Goal: Communication & Community: Answer question/provide support

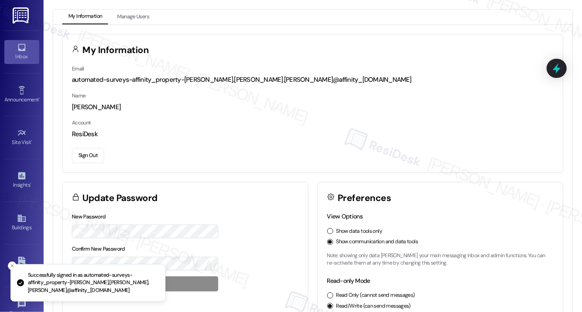
click at [20, 51] on icon at bounding box center [22, 48] width 10 height 10
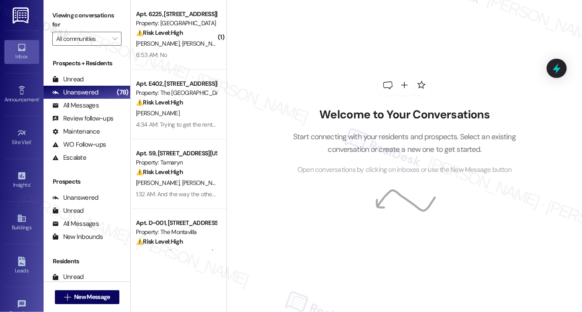
click at [519, 51] on div "Welcome to Your Conversations Start connecting with your residents and prospect…" at bounding box center [404, 125] width 261 height 250
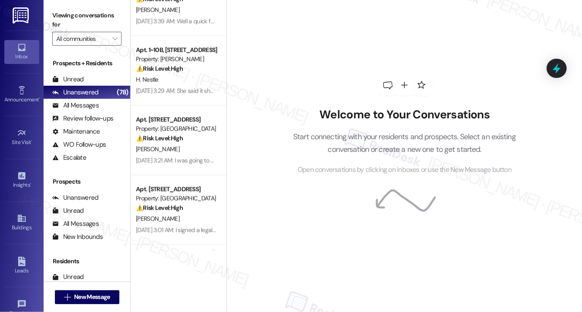
scroll to position [858, 0]
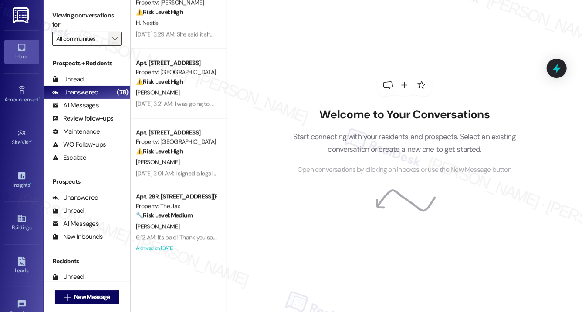
click at [113, 37] on icon "" at bounding box center [114, 38] width 5 height 7
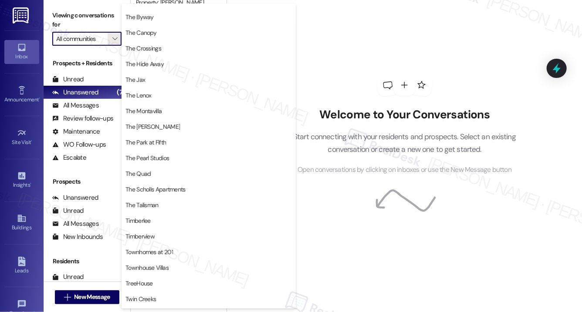
scroll to position [1531, 0]
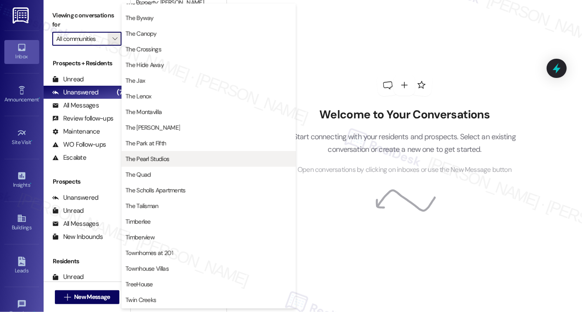
click at [169, 156] on span "The Pearl Studios" at bounding box center [208, 159] width 166 height 9
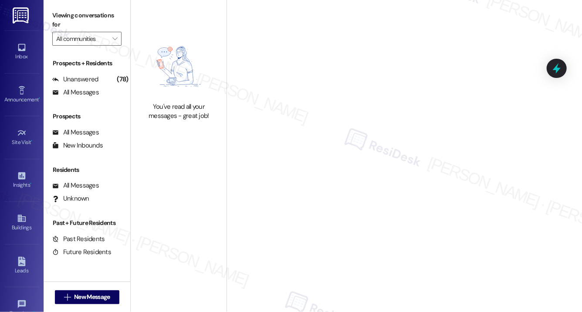
type input "The Pearl Studios"
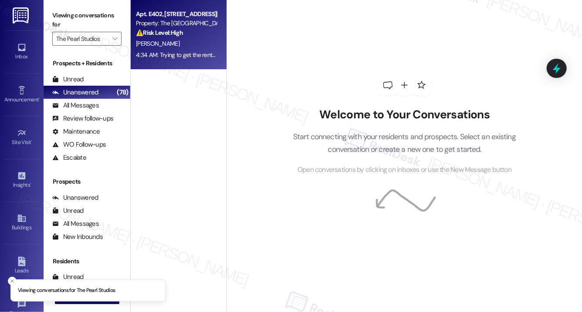
click at [191, 47] on div "[PERSON_NAME]" at bounding box center [176, 43] width 82 height 11
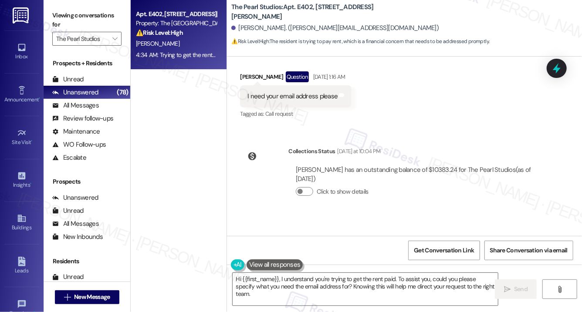
scroll to position [6355, 0]
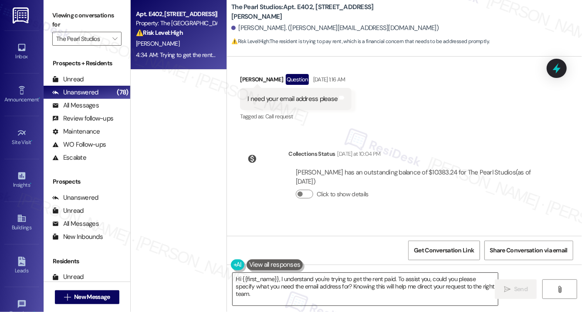
click at [369, 287] on textarea "Hi {{first_name}}, I understand you're trying to get the rent paid. To assist y…" at bounding box center [365, 289] width 265 height 33
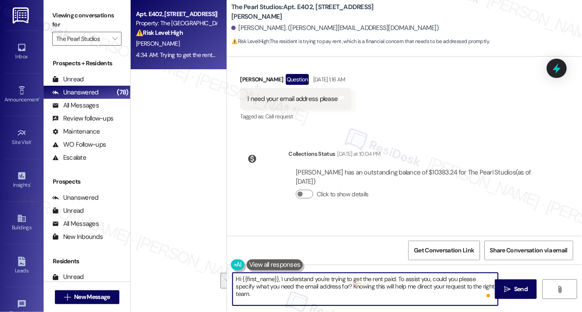
drag, startPoint x: 396, startPoint y: 280, endPoint x: 414, endPoint y: 296, distance: 24.4
click at [414, 296] on textarea "Hi {{first_name}}, I understand you're trying to get the rent paid. To assist y…" at bounding box center [365, 289] width 265 height 33
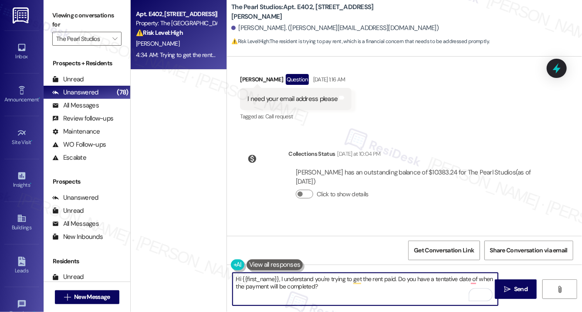
click at [245, 30] on div "[PERSON_NAME]. ([PERSON_NAME][EMAIL_ADDRESS][DOMAIN_NAME])" at bounding box center [334, 28] width 207 height 9
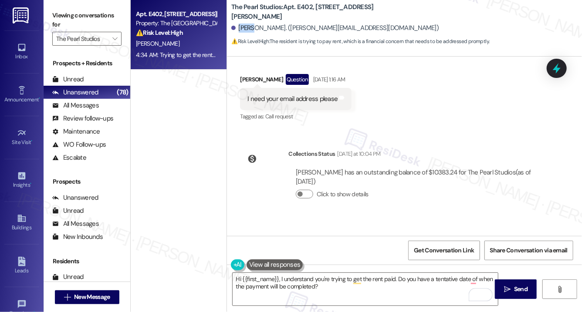
copy div "[PERSON_NAME]"
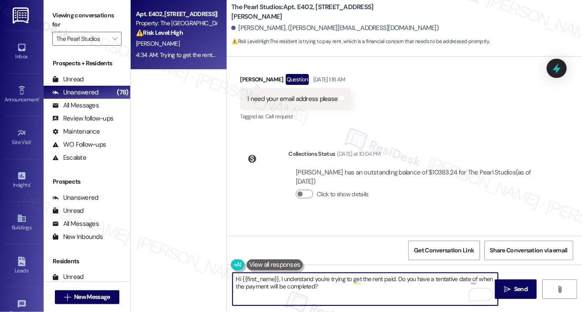
drag, startPoint x: 278, startPoint y: 280, endPoint x: 242, endPoint y: 279, distance: 36.6
click at [242, 279] on textarea "Hi {{first_name}}, I understand you're trying to get the rent paid. Do you have…" at bounding box center [365, 289] width 265 height 33
paste textarea "[PERSON_NAME]"
click at [322, 290] on textarea "Hi [PERSON_NAME], I understand you're trying to get the rent paid. Do you have …" at bounding box center [365, 289] width 265 height 33
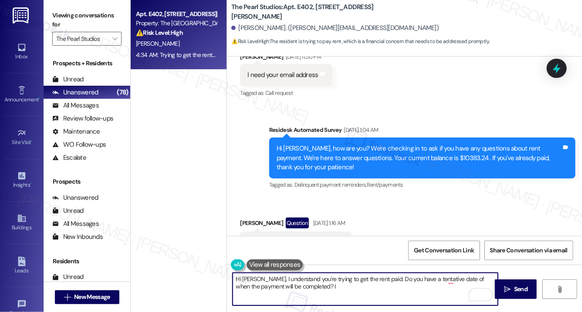
scroll to position [6211, 0]
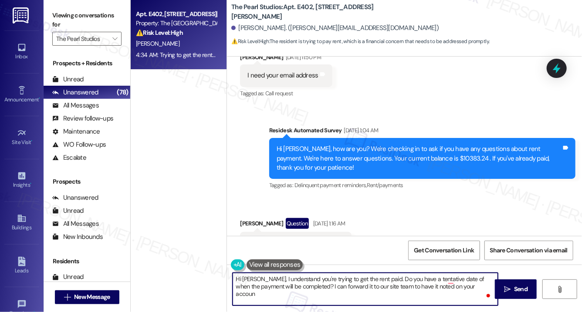
type textarea "Hi [PERSON_NAME], I understand you're trying to get the rent paid. Do you have …"
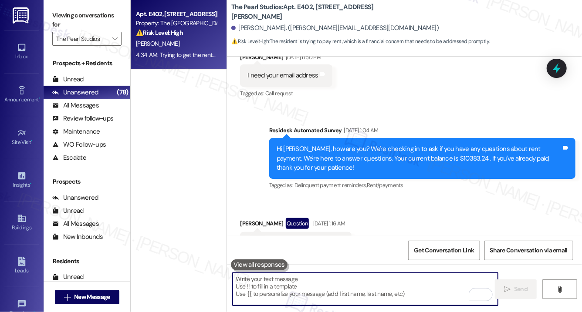
paste textarea "Hi [PERSON_NAME], I understand you’re working on getting the rent paid. Do you …"
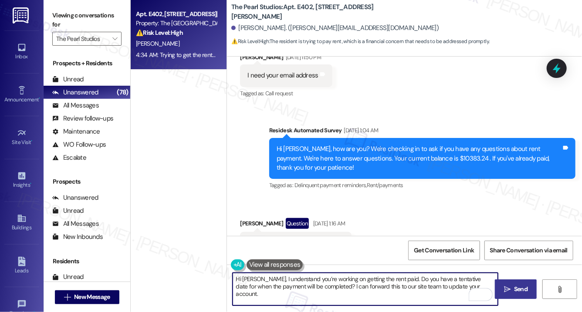
type textarea "Hi [PERSON_NAME], I understand you’re working on getting the rent paid. Do you …"
click at [510, 295] on button " Send" at bounding box center [516, 290] width 42 height 20
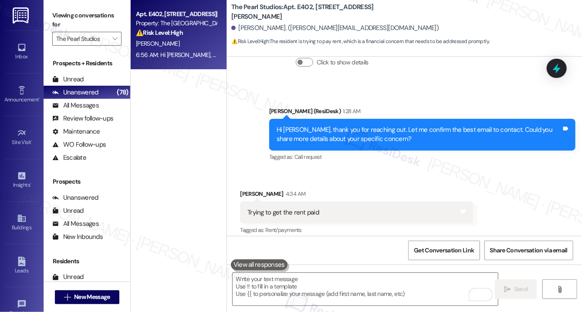
scroll to position [6659, 0]
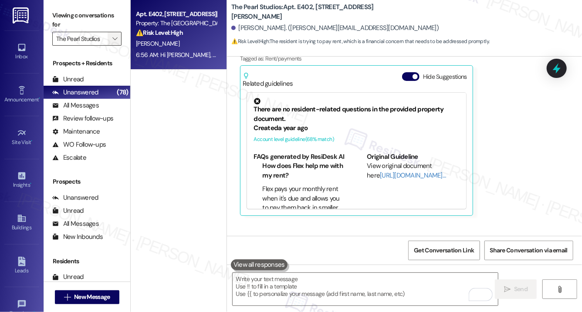
click at [115, 37] on icon "" at bounding box center [114, 38] width 5 height 7
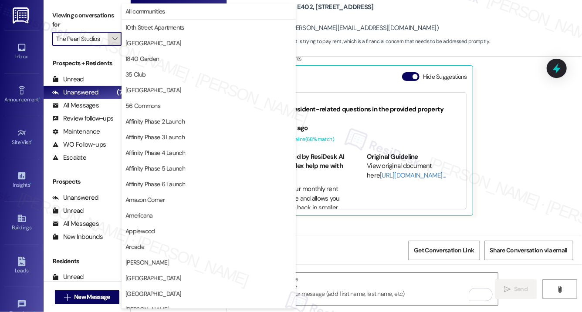
scroll to position [1520, 0]
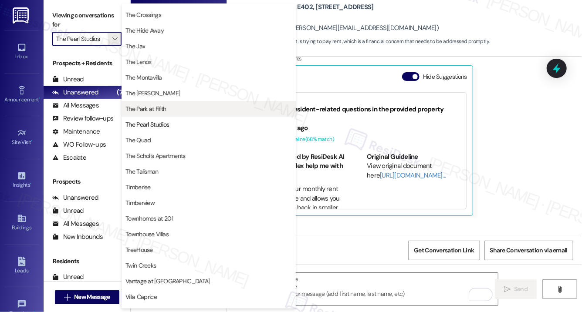
click at [163, 108] on span "The Park at Fifth" at bounding box center [145, 109] width 41 height 9
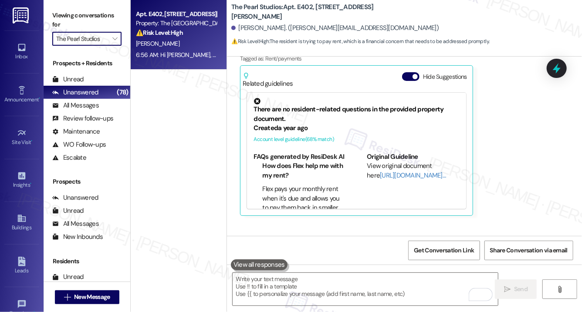
type input "The Park at Fifth"
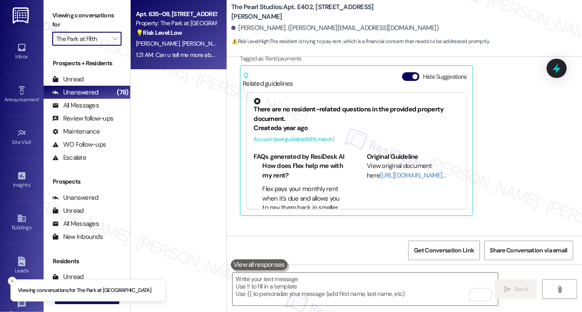
click at [184, 49] on div "[PERSON_NAME] [PERSON_NAME]" at bounding box center [176, 43] width 82 height 11
type textarea "Fetching suggested responses. Please feel free to read through the conversation…"
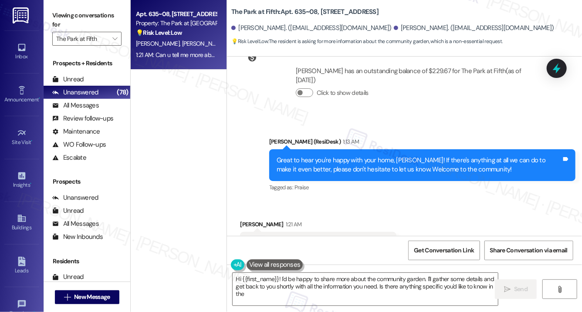
scroll to position [3567, 0]
type textarea "Hi {{first_name}}! I'd be happy to share more about the community garden. I'll …"
drag, startPoint x: 329, startPoint y: 206, endPoint x: 380, endPoint y: 206, distance: 51.4
click at [380, 238] on div "Can u tell me more about the community garden" at bounding box center [315, 242] width 136 height 9
copy div "community garden"
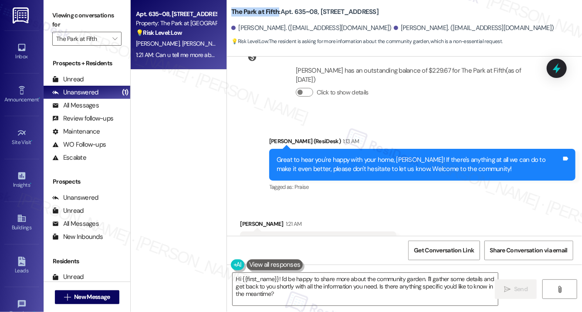
drag, startPoint x: 231, startPoint y: 11, endPoint x: 277, endPoint y: 15, distance: 46.0
click at [277, 15] on b "The Park at Fifth: Apt. 635~08, [STREET_ADDRESS]" at bounding box center [304, 11] width 147 height 9
copy b "The Park at Fifth"
click at [115, 41] on icon "" at bounding box center [114, 38] width 5 height 7
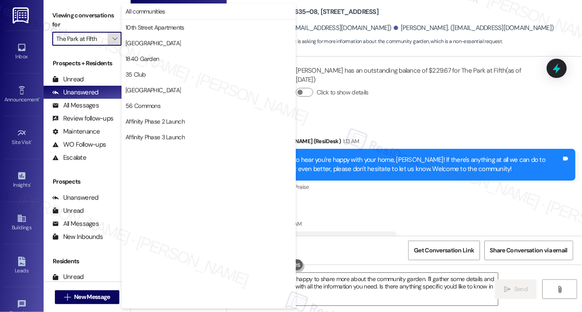
scroll to position [1520, 0]
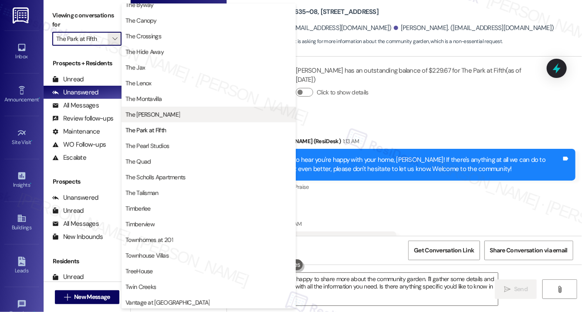
click at [153, 117] on span "The [PERSON_NAME]" at bounding box center [152, 114] width 54 height 9
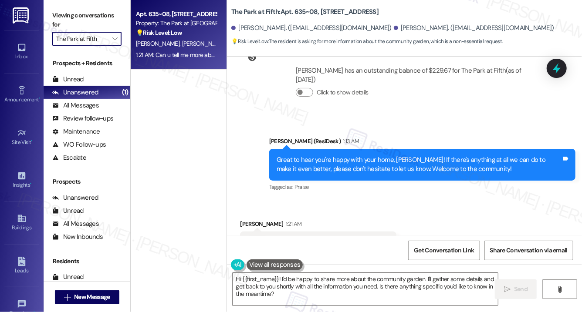
type input "The [PERSON_NAME]"
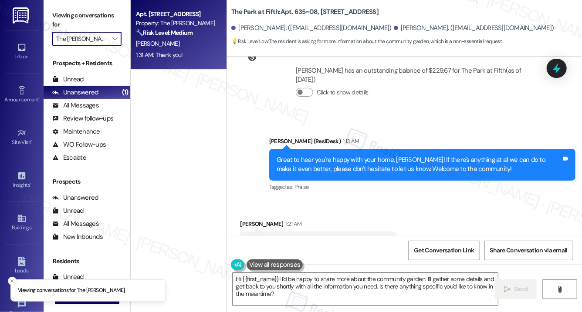
click at [172, 46] on div "[PERSON_NAME]" at bounding box center [176, 43] width 82 height 11
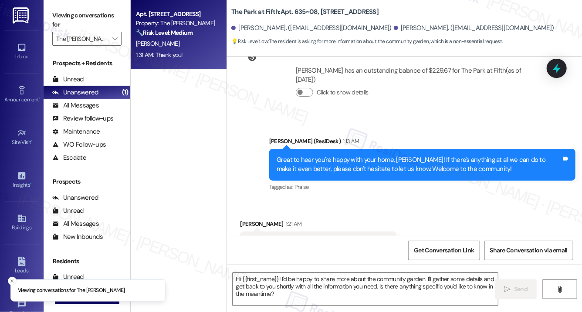
type textarea "Fetching suggested responses. Please feel free to read through the conversation…"
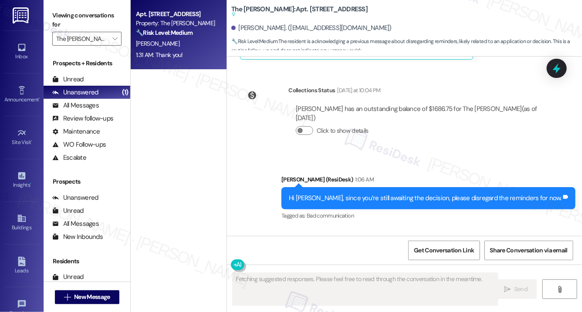
scroll to position [9224, 0]
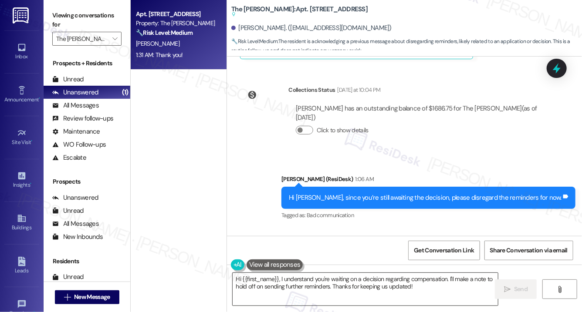
click at [322, 292] on textarea "Hi {{first_name}}, I understand you're waiting on a decision regarding compensa…" at bounding box center [365, 289] width 265 height 33
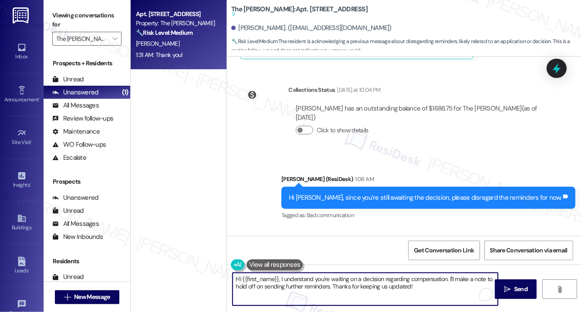
click at [322, 292] on textarea "Hi {{first_name}}, I understand you're waiting on a decision regarding compensa…" at bounding box center [365, 289] width 265 height 33
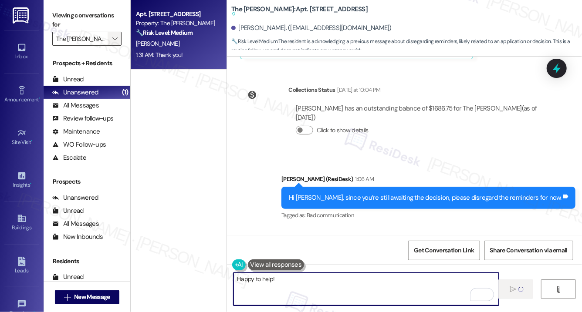
type textarea "Happy to help!"
click at [118, 34] on span "" at bounding box center [115, 39] width 8 height 14
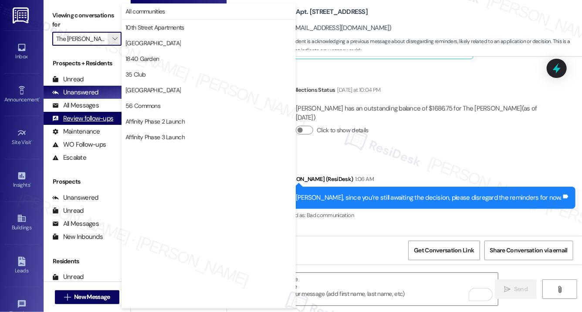
scroll to position [9224, 0]
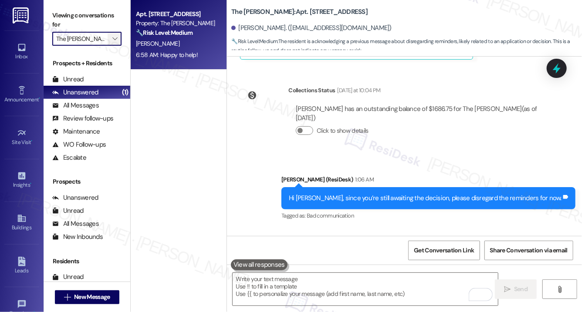
click at [115, 37] on icon "" at bounding box center [114, 38] width 5 height 7
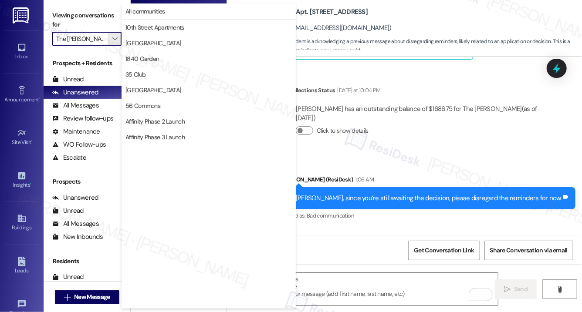
scroll to position [1520, 0]
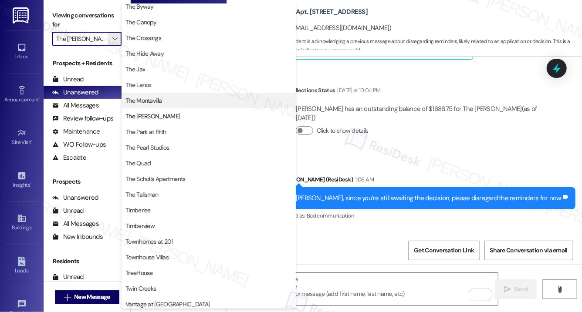
click at [168, 104] on span "The Montavilla" at bounding box center [208, 100] width 166 height 9
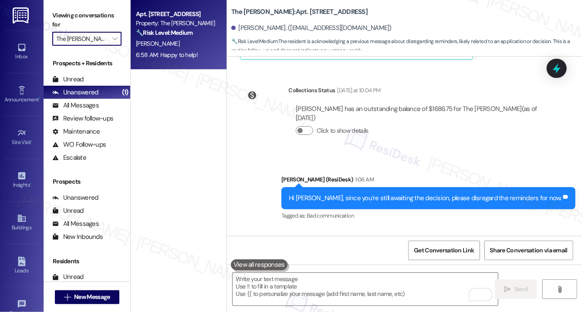
type input "The Montavilla"
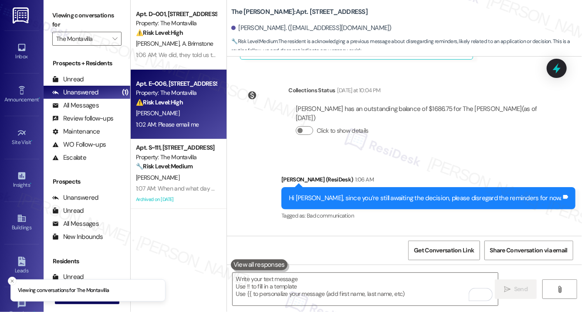
click at [201, 113] on div "[PERSON_NAME]" at bounding box center [176, 113] width 82 height 11
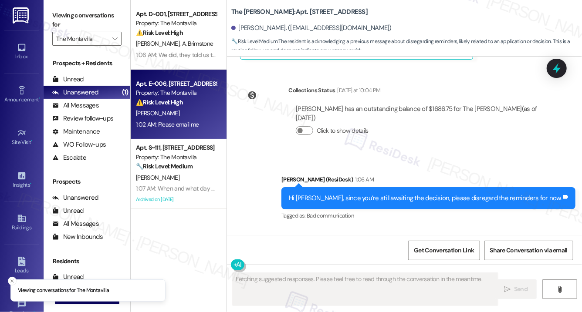
scroll to position [871, 0]
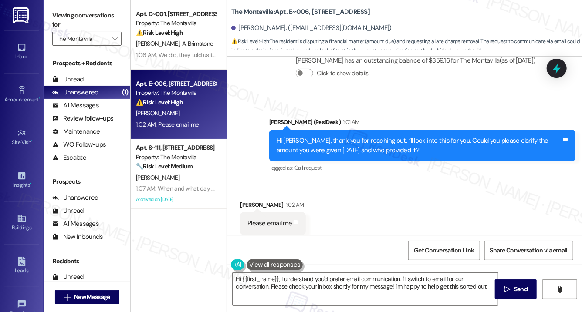
click at [340, 202] on div "Received via SMS [PERSON_NAME] 1:02 AM Please email me Tags and notes Tagged as…" at bounding box center [404, 218] width 355 height 74
click at [319, 282] on textarea "Hi {{first_name}}, I understand you'd prefer email communication. I'll switch t…" at bounding box center [365, 289] width 265 height 33
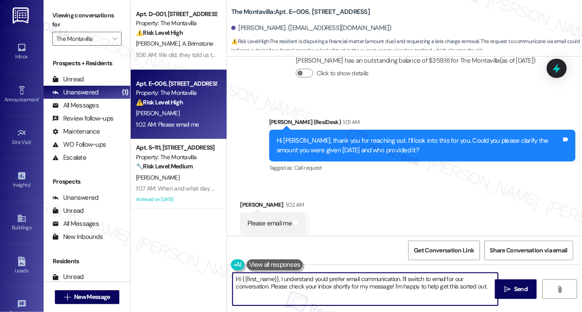
click at [319, 282] on textarea "Hi {{first_name}}, I understand you'd prefer email communication. I'll switch t…" at bounding box center [365, 289] width 265 height 33
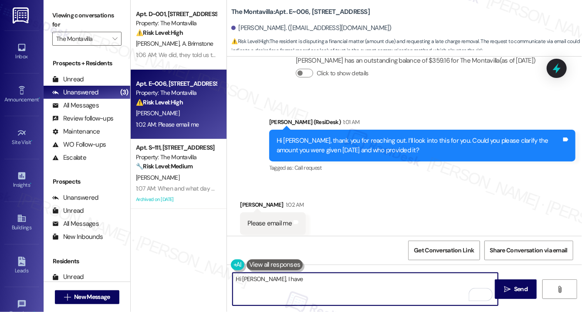
click at [286, 281] on textarea "Hi [PERSON_NAME], I have" at bounding box center [365, 289] width 265 height 33
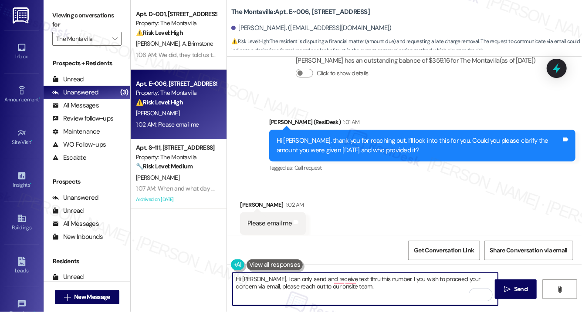
type textarea "Hi [PERSON_NAME], I can only send and receive text thru this number. I you wish…"
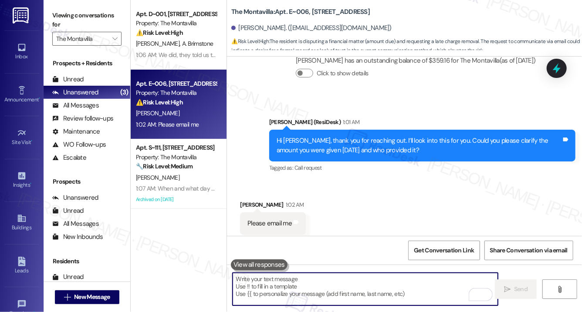
click at [263, 277] on textarea "To enrich screen reader interactions, please activate Accessibility in Grammarl…" at bounding box center [365, 289] width 265 height 33
paste textarea "Hi [PERSON_NAME], I can only send and receive texts through this number. If you…"
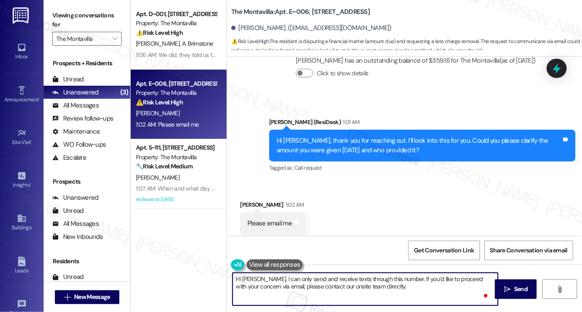
scroll to position [0, 0]
type textarea "Hi [PERSON_NAME], I can only send and receive texts through this number. If you…"
click at [505, 289] on icon "" at bounding box center [507, 289] width 7 height 7
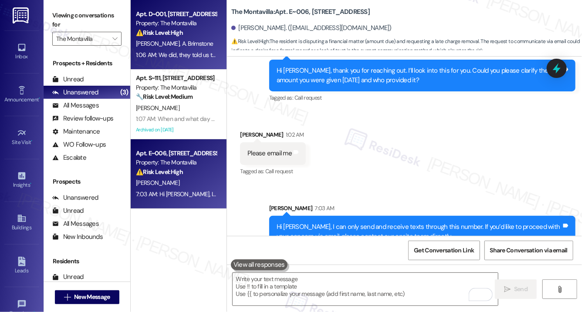
click at [188, 34] on div "⚠️ Risk Level: High The resident indicates their Flex payment failed and they h…" at bounding box center [176, 32] width 81 height 9
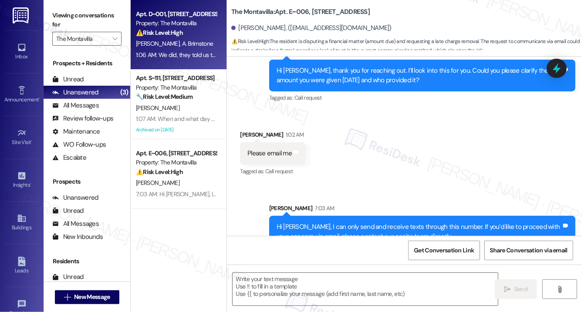
type textarea "Fetching suggested responses. Please feel free to read through the conversation…"
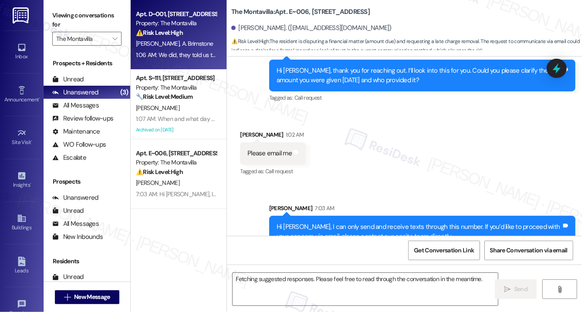
click at [188, 34] on div "⚠️ Risk Level: High The resident indicates their Flex payment failed and they h…" at bounding box center [176, 32] width 81 height 9
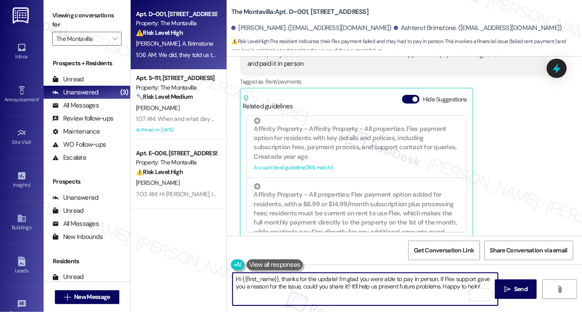
drag, startPoint x: 437, startPoint y: 278, endPoint x: 481, endPoint y: 288, distance: 44.2
click at [481, 288] on div "Hi {{first_name}}, thanks for the update! I'm glad you were able to pay in pers…" at bounding box center [365, 290] width 266 height 34
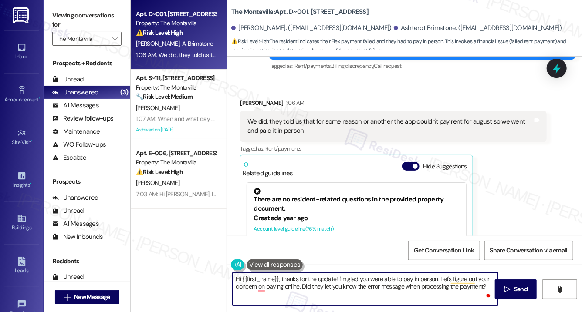
scroll to position [1694, 0]
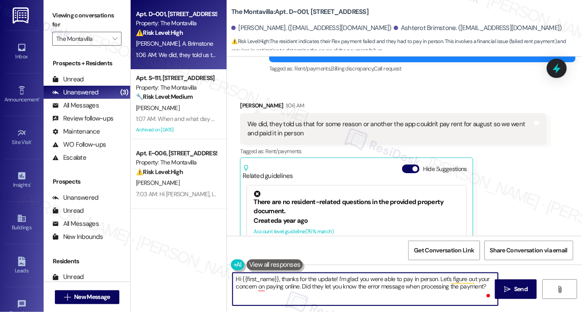
click at [248, 101] on div "[PERSON_NAME] 1:06 AM" at bounding box center [393, 107] width 306 height 12
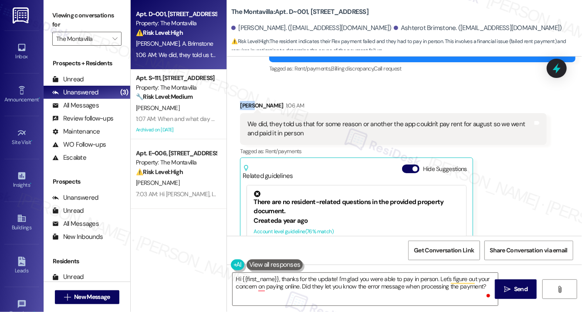
copy div "Caleb"
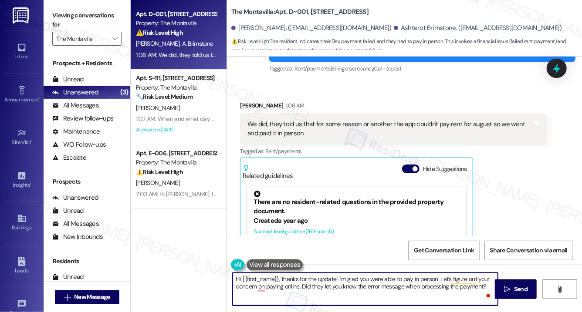
drag, startPoint x: 279, startPoint y: 279, endPoint x: 243, endPoint y: 279, distance: 36.2
click at [243, 279] on textarea "Hi {{first_name}}, thanks for the update! I'm glad you were able to pay in pers…" at bounding box center [365, 289] width 265 height 33
paste textarea "Caleb"
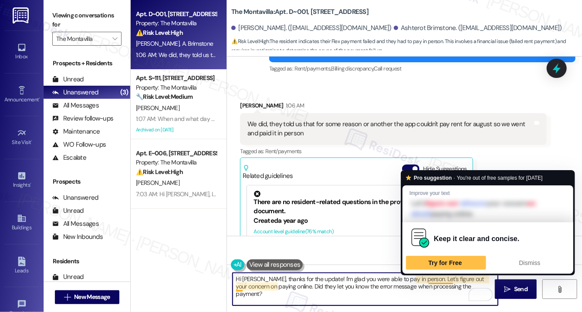
click at [437, 287] on textarea "Hi [PERSON_NAME], thanks for the update! I'm glad you were able to pay in perso…" at bounding box center [365, 289] width 265 height 33
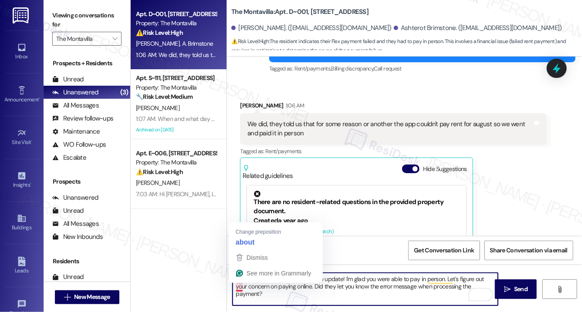
click at [241, 288] on textarea "Hi [PERSON_NAME], thanks for the update! I'm glad you were able to pay in perso…" at bounding box center [365, 289] width 265 height 33
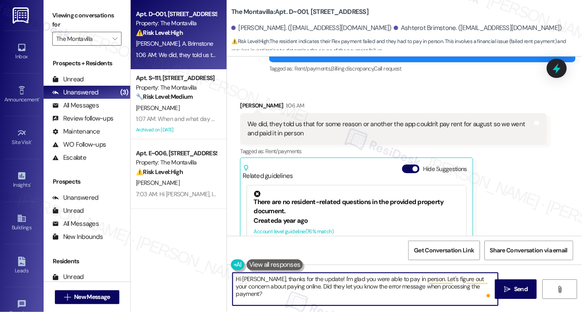
click at [408, 292] on textarea "Hi [PERSON_NAME], thanks for the update! I'm glad you were able to pay in perso…" at bounding box center [365, 289] width 265 height 33
type textarea "Hi [PERSON_NAME], thanks for the update! I'm glad you were able to pay in perso…"
click at [522, 289] on span "Send" at bounding box center [521, 289] width 14 height 9
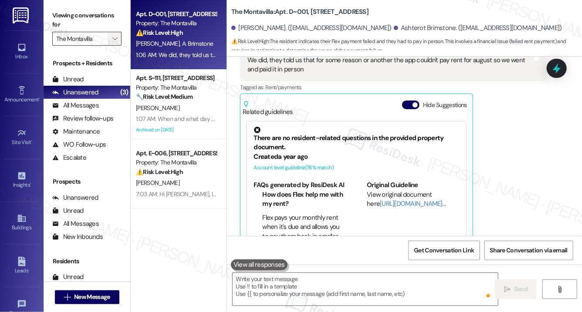
scroll to position [1763, 0]
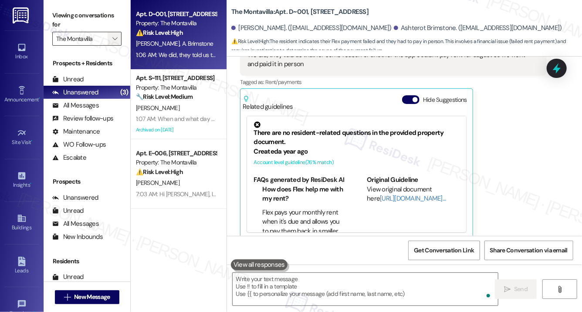
click at [120, 36] on button "" at bounding box center [115, 39] width 14 height 14
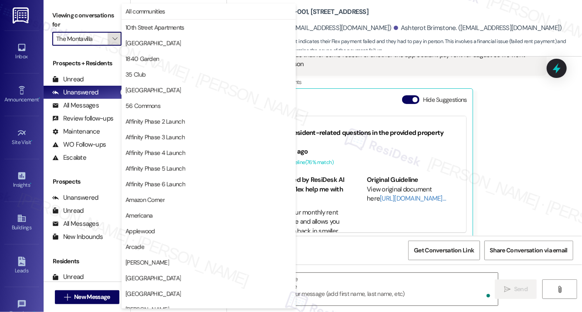
scroll to position [1520, 0]
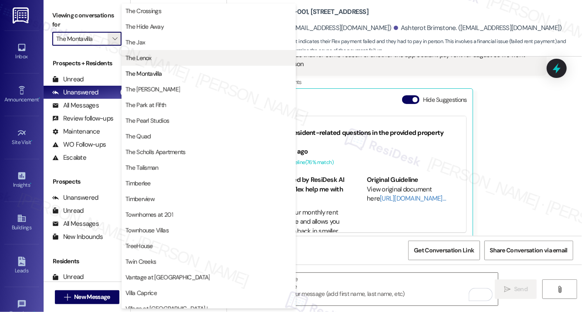
click at [151, 54] on span "The Lenox" at bounding box center [208, 58] width 166 height 9
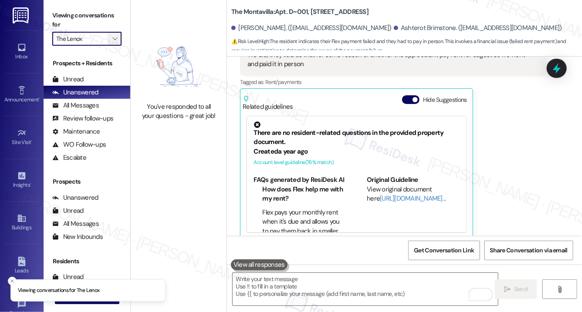
click at [116, 35] on icon "" at bounding box center [114, 38] width 5 height 7
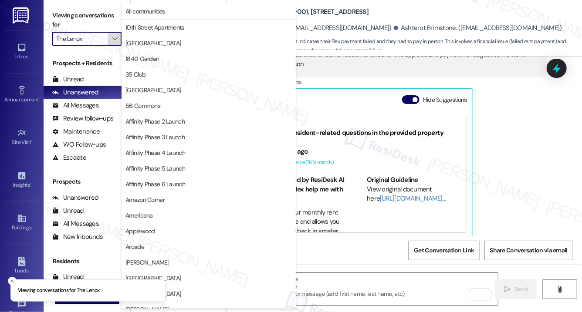
scroll to position [1520, 0]
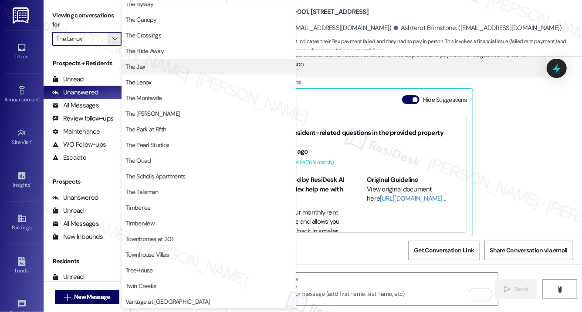
click at [172, 63] on span "The Jax" at bounding box center [208, 66] width 166 height 9
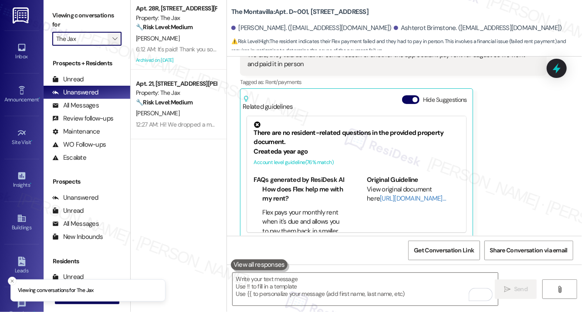
click at [118, 38] on span "" at bounding box center [115, 39] width 8 height 14
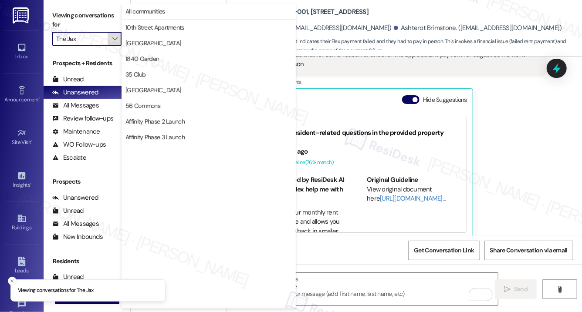
scroll to position [1520, 0]
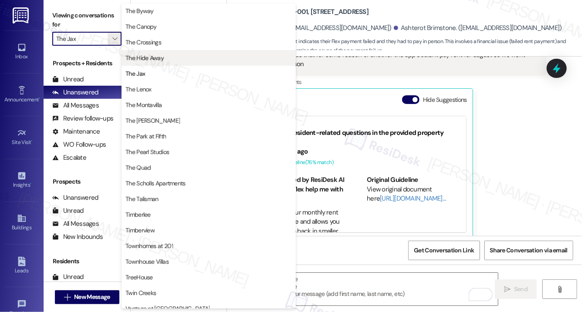
click at [147, 56] on span "The Hide Away" at bounding box center [144, 58] width 38 height 9
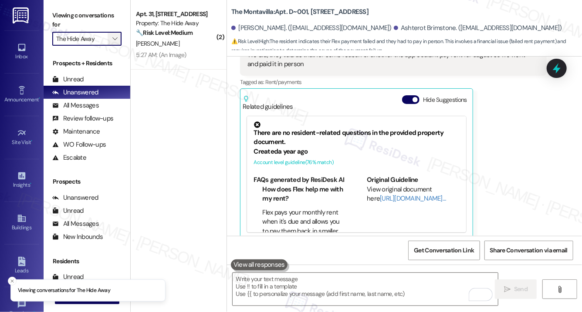
click at [115, 42] on icon "" at bounding box center [114, 38] width 5 height 7
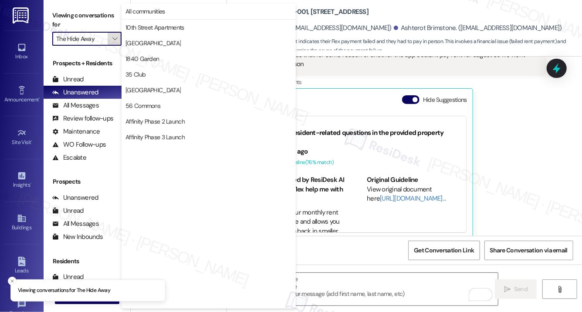
scroll to position [1520, 0]
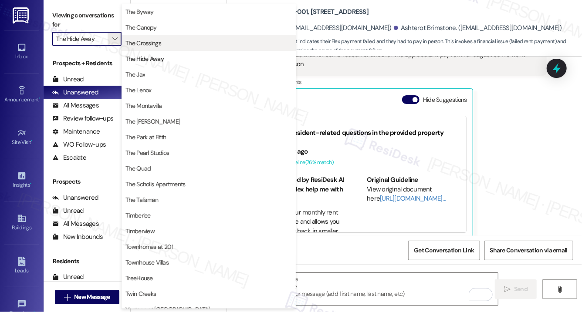
click at [135, 43] on span "The Crossings" at bounding box center [143, 43] width 36 height 9
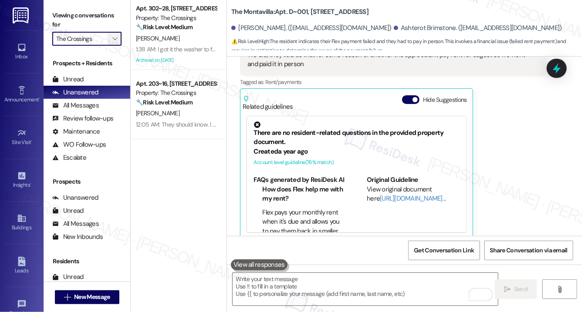
click at [117, 34] on span "" at bounding box center [115, 39] width 8 height 14
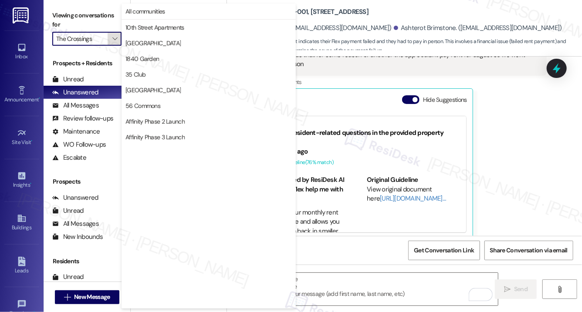
scroll to position [1520, 0]
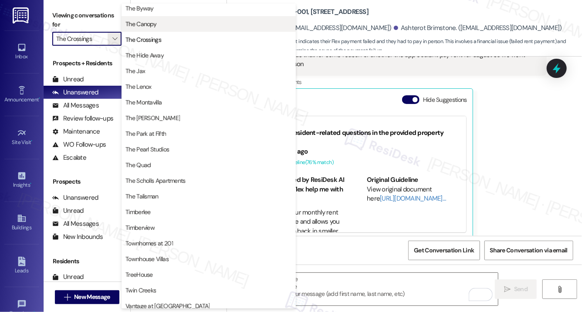
click at [139, 28] on button "The Canopy" at bounding box center [209, 24] width 174 height 16
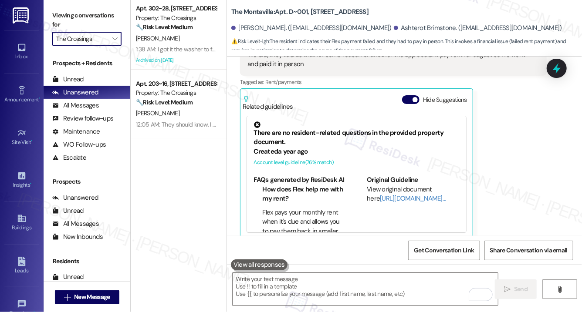
type input "The Canopy"
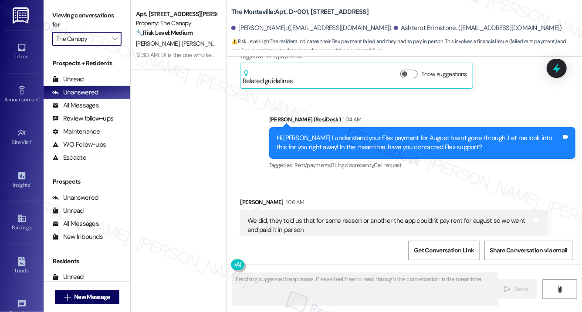
scroll to position [1763, 0]
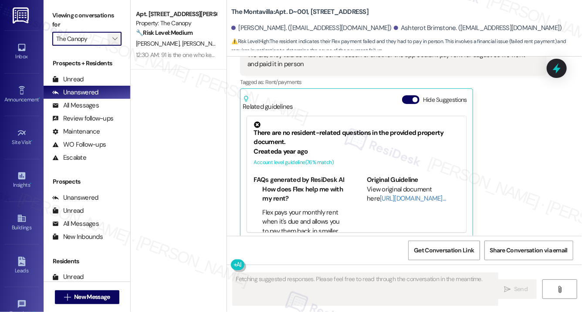
click at [117, 36] on icon "" at bounding box center [114, 38] width 5 height 7
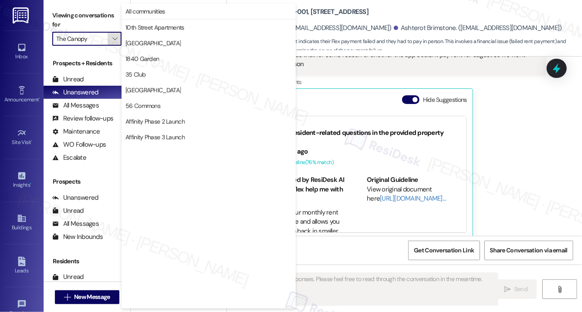
scroll to position [1520, 0]
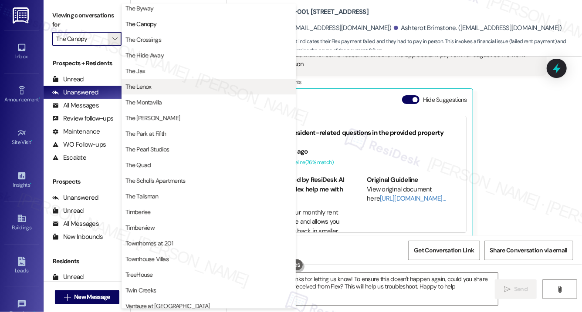
type textarea "Hey {{first_name}}, thanks for letting us know! To ensure this doesn't happen a…"
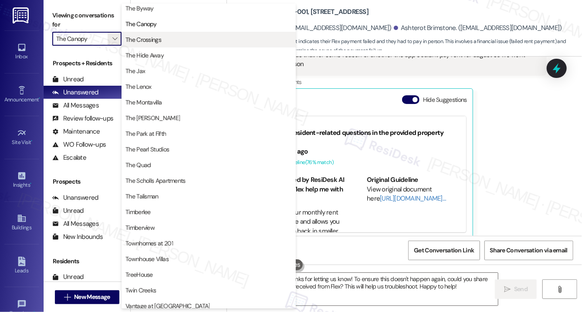
click at [137, 43] on span "The Crossings" at bounding box center [143, 39] width 36 height 9
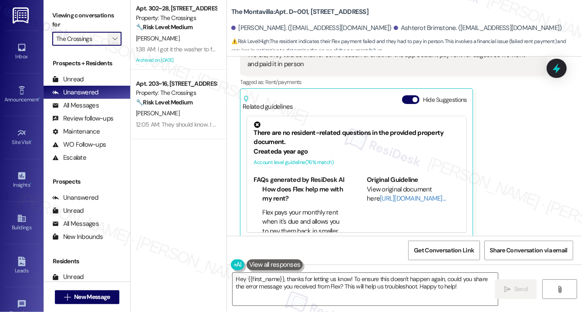
click at [116, 40] on icon "" at bounding box center [114, 38] width 5 height 7
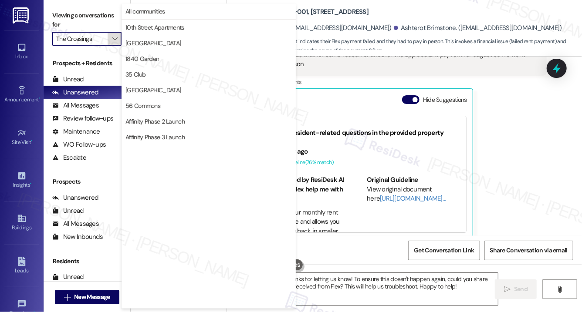
scroll to position [1520, 0]
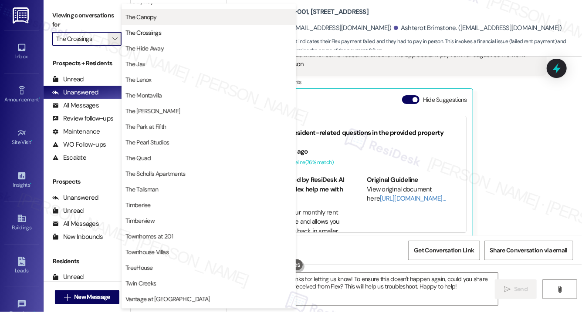
click at [150, 18] on span "The Canopy" at bounding box center [140, 17] width 31 height 9
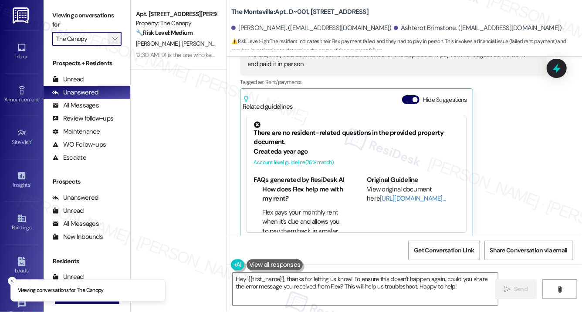
click at [113, 38] on icon "" at bounding box center [114, 38] width 5 height 7
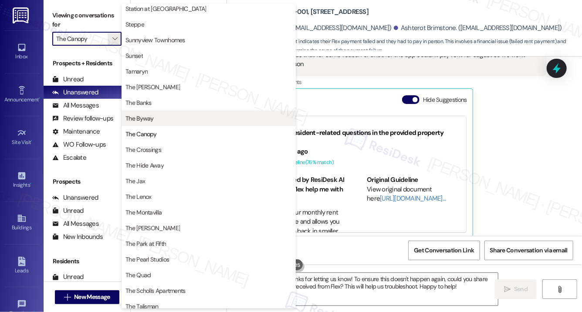
scroll to position [1414, 0]
click at [147, 120] on span "The Byway" at bounding box center [139, 117] width 28 height 9
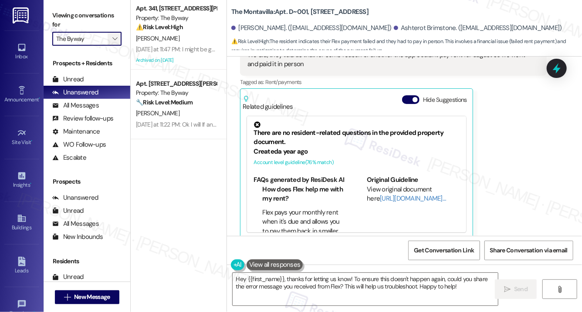
click at [115, 36] on icon "" at bounding box center [114, 38] width 5 height 7
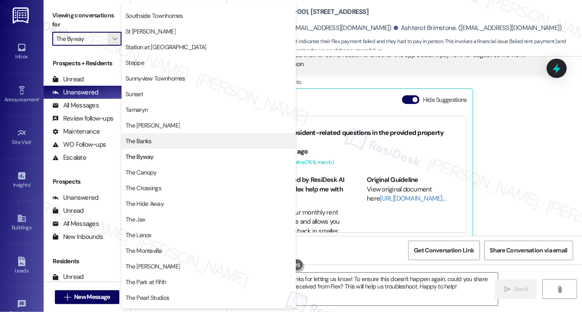
scroll to position [1381, 0]
click at [150, 146] on button "The Banks" at bounding box center [209, 142] width 174 height 16
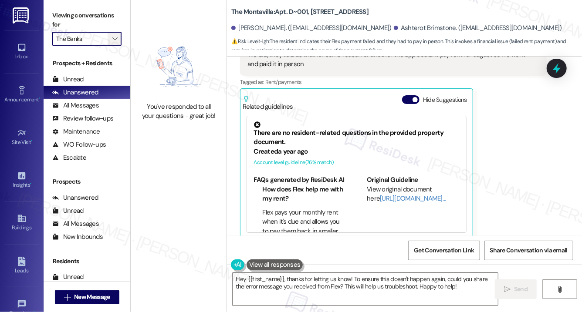
click at [118, 40] on span "" at bounding box center [115, 39] width 8 height 14
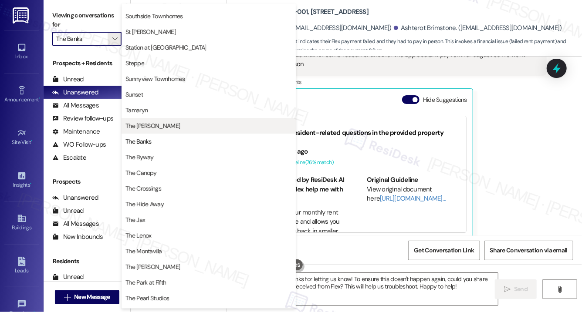
scroll to position [1372, 0]
click at [162, 123] on span "The [PERSON_NAME]" at bounding box center [208, 126] width 166 height 9
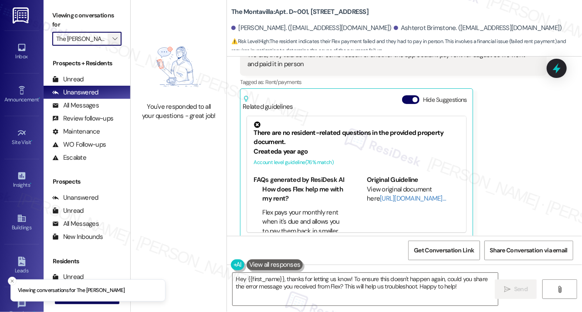
click at [118, 37] on span "" at bounding box center [115, 39] width 8 height 14
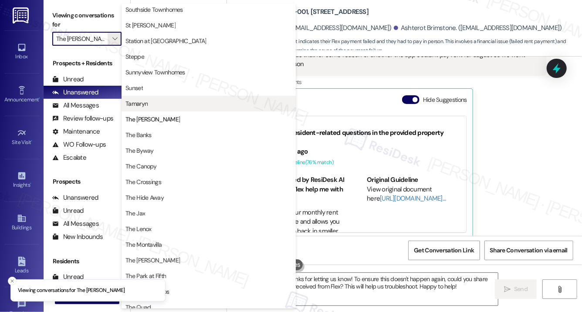
scroll to position [1375, 0]
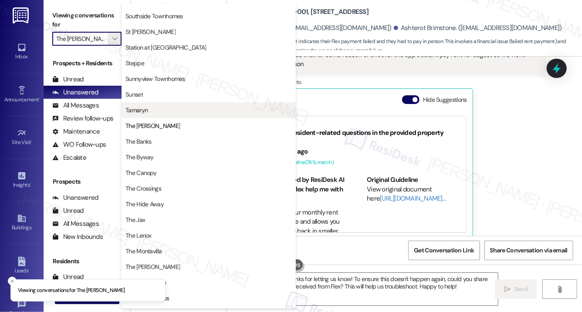
click at [162, 103] on button "Tamaryn" at bounding box center [209, 110] width 174 height 16
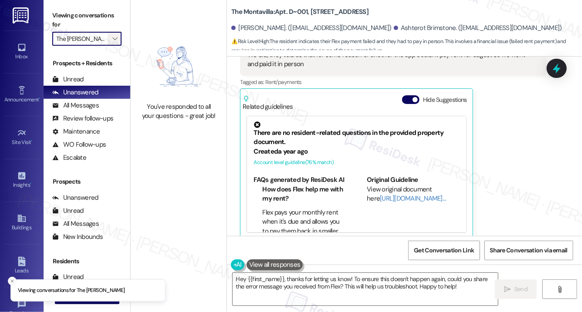
type input "Tamaryn"
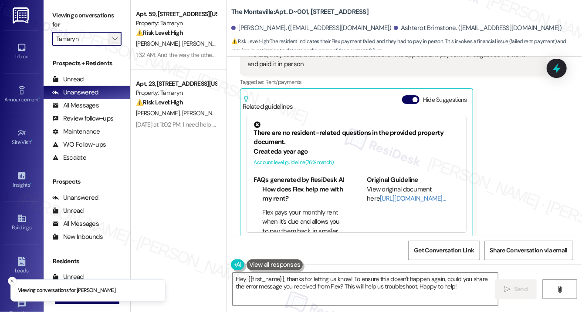
click at [117, 40] on span "" at bounding box center [115, 39] width 8 height 14
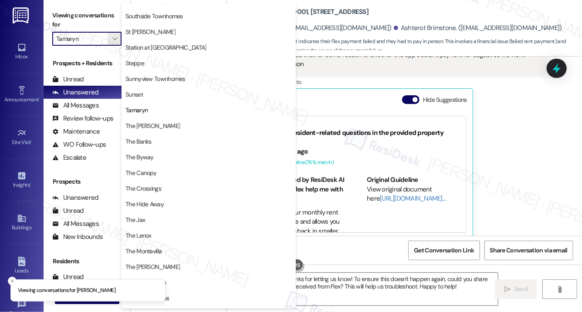
scroll to position [1386, 0]
click at [102, 51] on div "Viewing conversations for [PERSON_NAME] " at bounding box center [87, 27] width 87 height 54
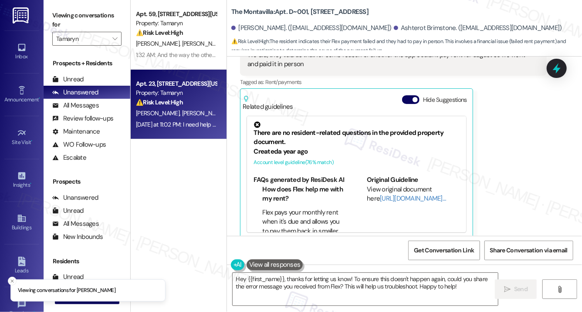
click at [191, 109] on div "L. [PERSON_NAME]" at bounding box center [176, 113] width 82 height 11
type textarea "Fetching suggested responses. Please feel free to read through the conversation…"
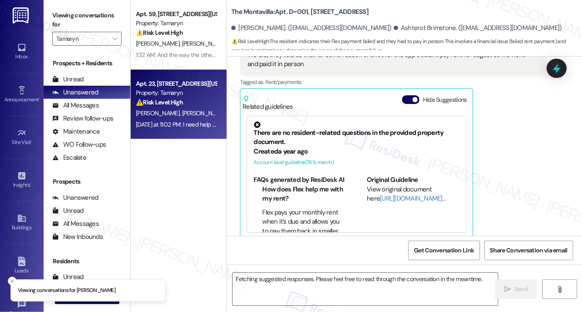
click at [191, 109] on div "L. [PERSON_NAME]" at bounding box center [176, 113] width 82 height 11
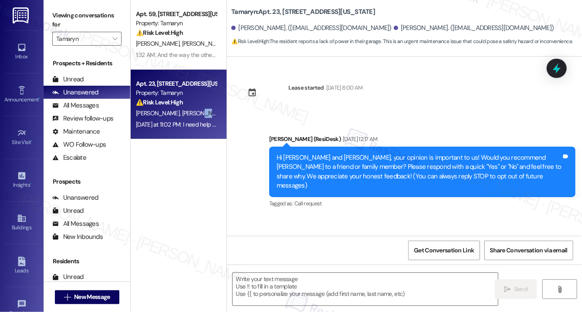
scroll to position [5956, 0]
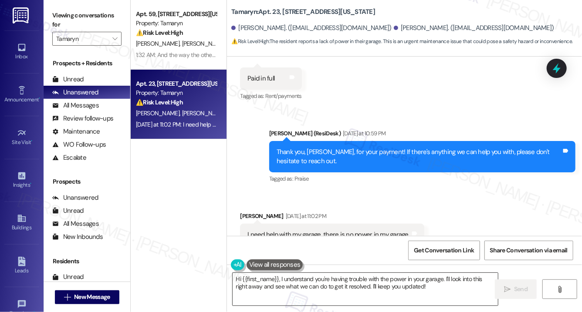
click at [376, 281] on textarea "Hi {{first_name}}, I understand you're having trouble with the power in your ga…" at bounding box center [365, 289] width 265 height 33
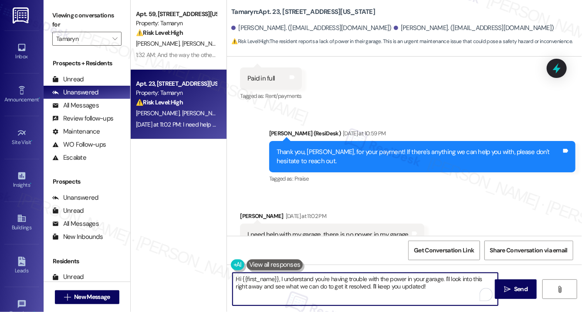
click at [376, 281] on textarea "Hi {{first_name}}, I understand you're having trouble with the power in your ga…" at bounding box center [365, 289] width 265 height 33
click at [404, 288] on textarea "Hi {{first_name}}, I understand you're having trouble with the power in your ga…" at bounding box center [365, 289] width 265 height 33
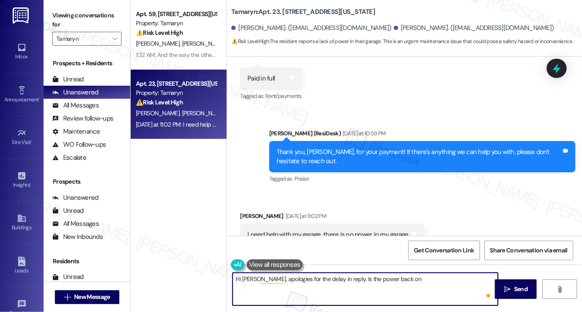
type textarea "Hi [PERSON_NAME], apologies for the delay in reply. Is the power back on?"
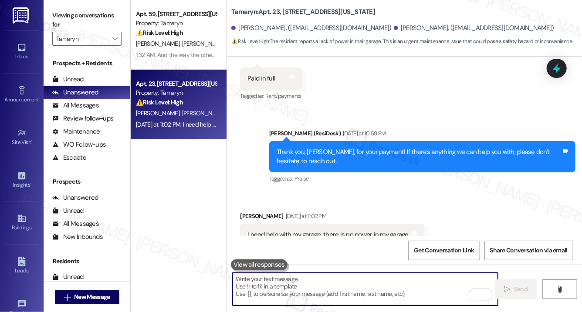
click at [295, 298] on textarea "To enrich screen reader interactions, please activate Accessibility in Grammarl…" at bounding box center [365, 289] width 265 height 33
paste textarea "Hi [PERSON_NAME], apologies for the delayed response. Has the power been restor…"
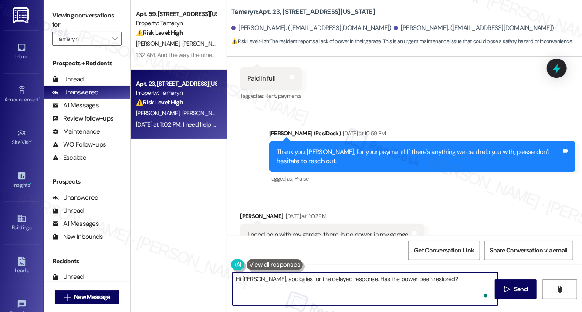
scroll to position [32, 0]
type textarea "Hi [PERSON_NAME], apologies for the delayed response. Has the power been restor…"
click at [521, 288] on span "Send" at bounding box center [521, 289] width 14 height 9
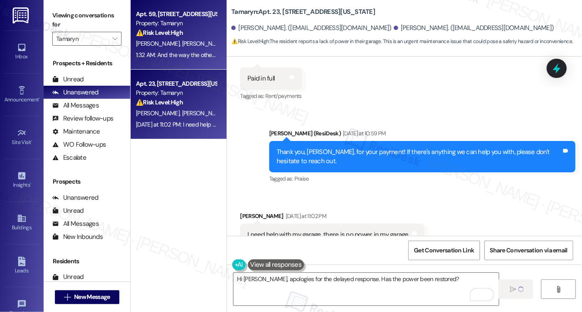
click at [187, 42] on span "[PERSON_NAME]" at bounding box center [205, 44] width 46 height 8
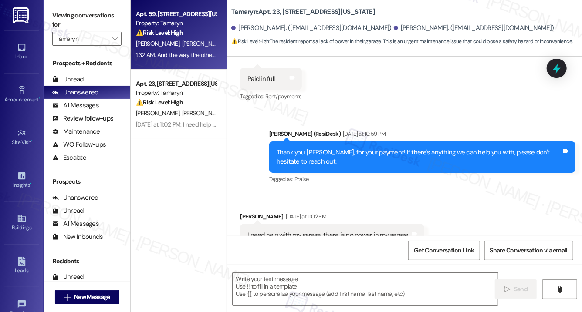
type textarea "Fetching suggested responses. Please feel free to read through the conversation…"
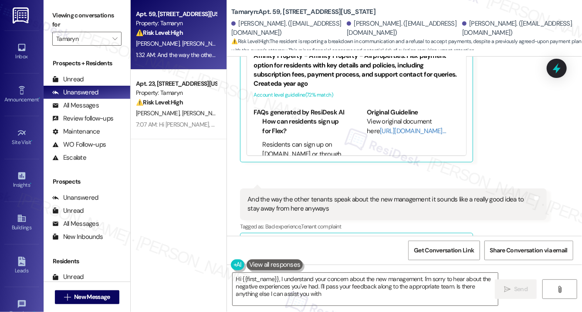
type textarea "Hi {{first_name}}, I understand your concern about the new management. I'm sorr…"
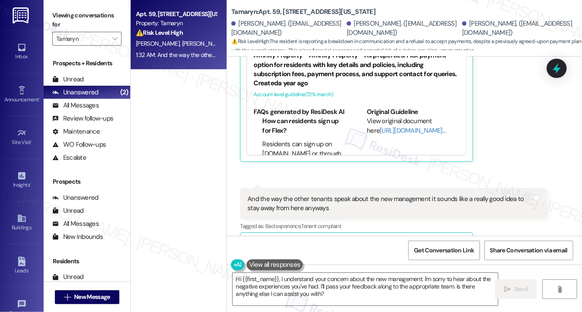
click at [176, 112] on div "Apt. 59, [STREET_ADDRESS][US_STATE] Property: [PERSON_NAME] ⚠️ Risk Level: High…" at bounding box center [179, 125] width 96 height 251
click at [117, 41] on span "" at bounding box center [115, 39] width 8 height 14
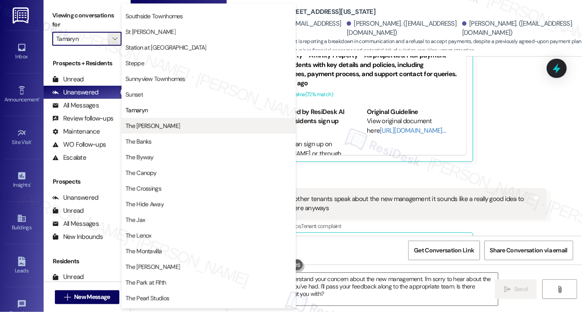
scroll to position [1381, 0]
click at [153, 120] on button "The [PERSON_NAME]" at bounding box center [209, 126] width 174 height 16
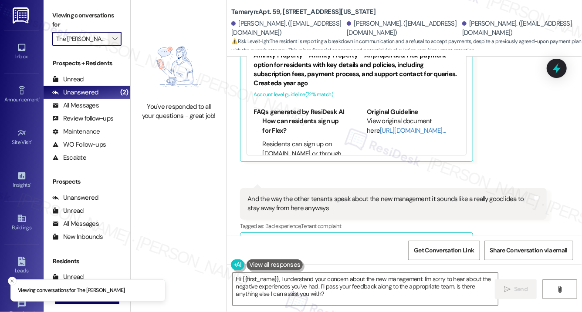
click at [119, 32] on button "" at bounding box center [115, 39] width 14 height 14
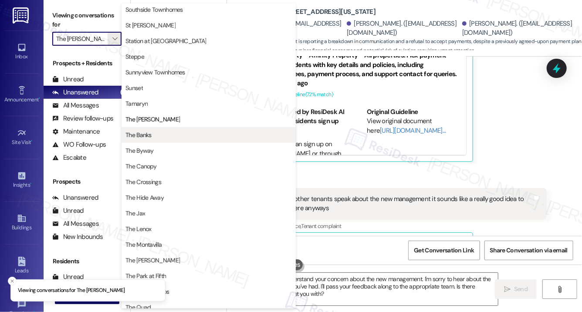
scroll to position [1375, 0]
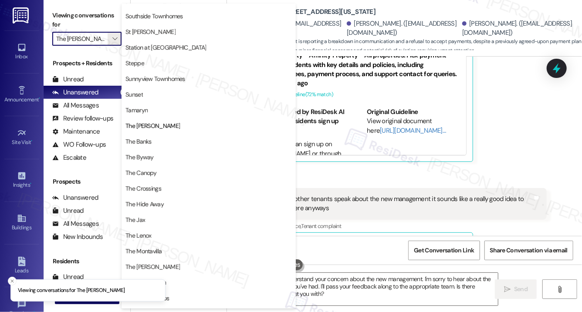
click at [139, 137] on span "The Banks" at bounding box center [138, 141] width 26 height 9
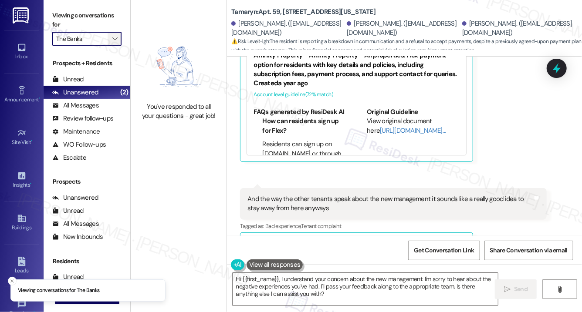
click at [120, 39] on button "" at bounding box center [115, 39] width 14 height 14
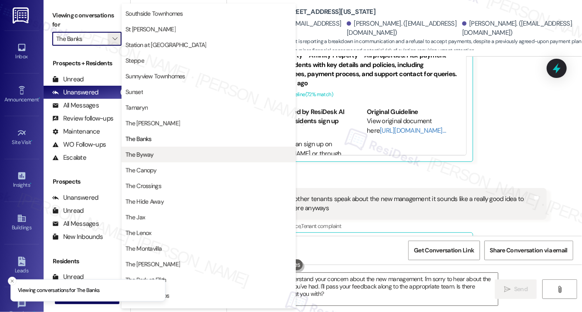
scroll to position [1372, 0]
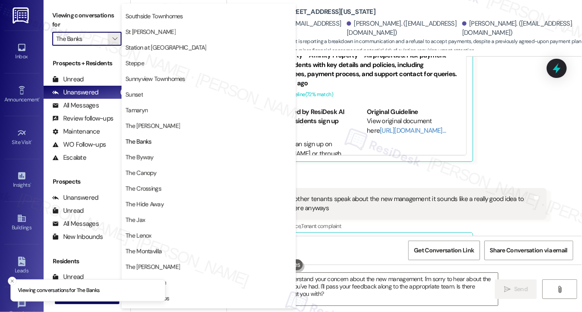
click at [139, 157] on span "The Byway" at bounding box center [139, 157] width 28 height 9
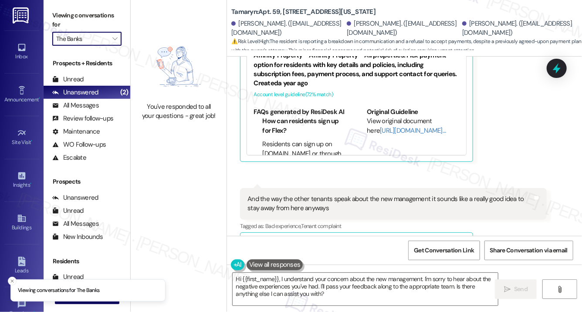
type input "The Byway"
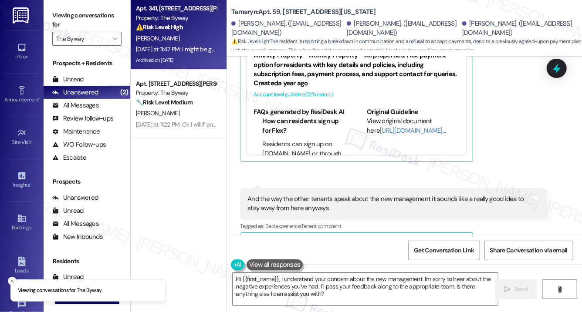
click at [172, 64] on div "Archived on [DATE]" at bounding box center [176, 60] width 82 height 11
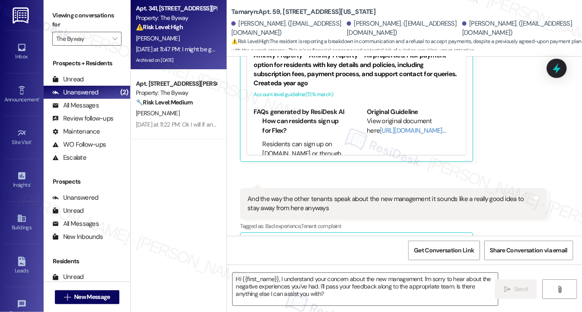
type textarea "Fetching suggested responses. Please feel free to read through the conversation…"
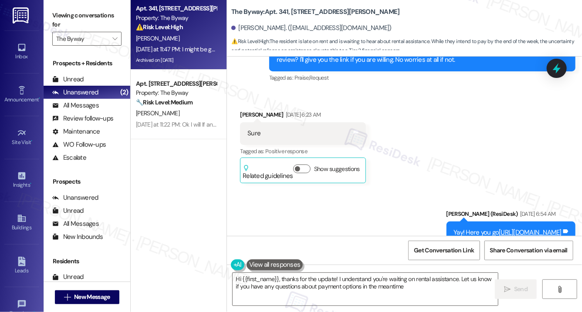
type textarea "Hi {{first_name}}, thanks for the update! I understand you're waiting on rental…"
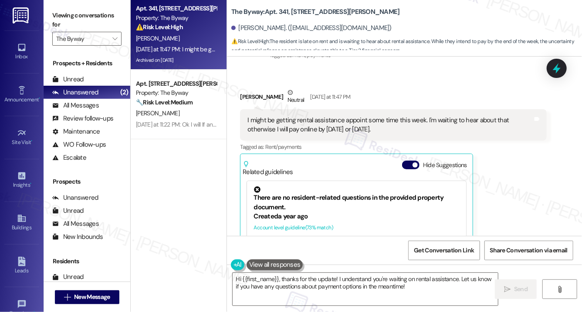
scroll to position [1593, 0]
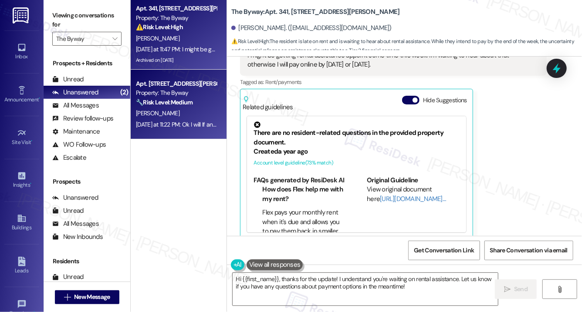
click at [134, 113] on div "Apt. [STREET_ADDRESS][PERSON_NAME] Property: The Byway 🔧 Risk Level: Medium The…" at bounding box center [179, 105] width 96 height 70
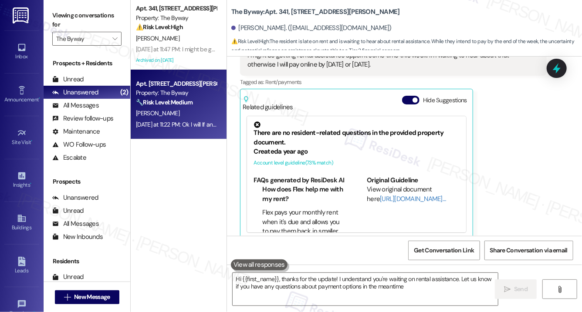
type textarea "Hi {{first_name}}, thanks for the update! I understand you're waiting on rental…"
click at [153, 122] on div "[DATE] at 11:22 PM: Ok I will If anything happens [DATE] at 11:22 PM: Ok I will…" at bounding box center [194, 125] width 117 height 8
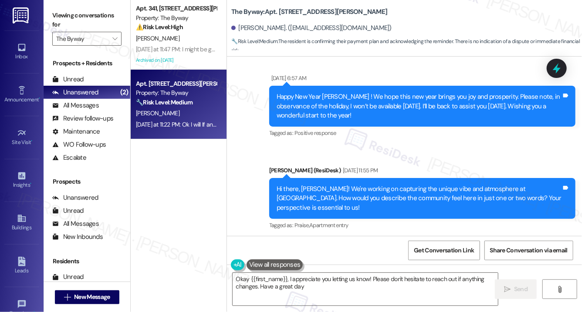
type textarea "Okay {{first_name}}, I appreciate you letting us know! Please don't hesitate to…"
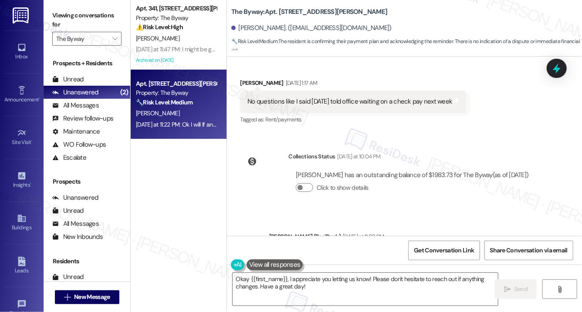
scroll to position [5744, 0]
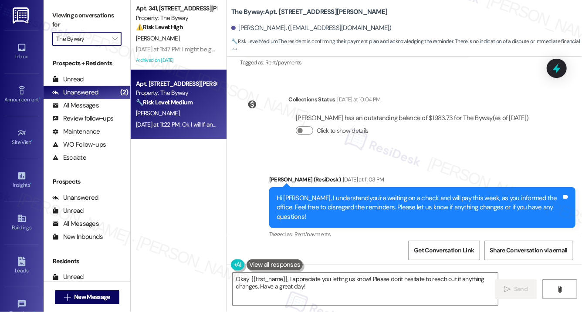
click at [102, 40] on input "The Byway" at bounding box center [81, 39] width 51 height 14
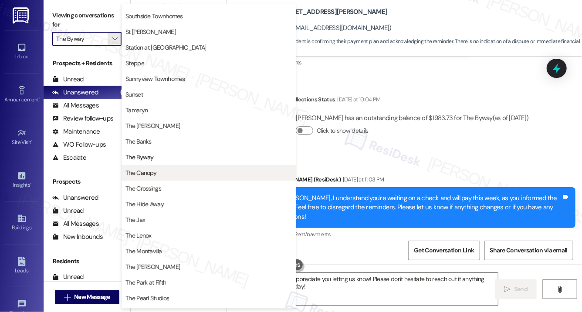
scroll to position [1370, 0]
click at [135, 169] on span "The Canopy" at bounding box center [140, 173] width 31 height 9
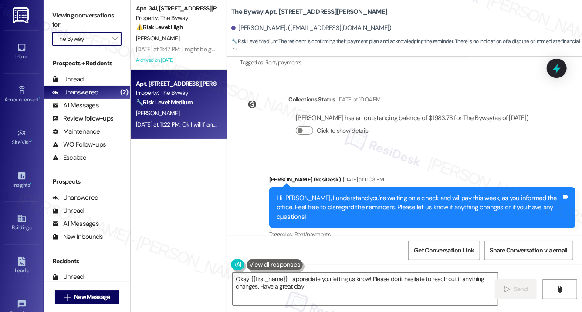
type input "The Canopy"
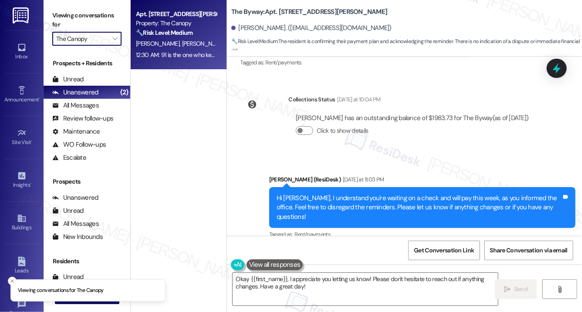
click at [185, 65] on div "Apt. [STREET_ADDRESS][PERSON_NAME] Property: The Canopy 🔧 Risk Level: Medium Th…" at bounding box center [179, 35] width 96 height 70
type textarea "Okay {{first_name}}, I appreciate you letting us know! Please don't hesitate to…"
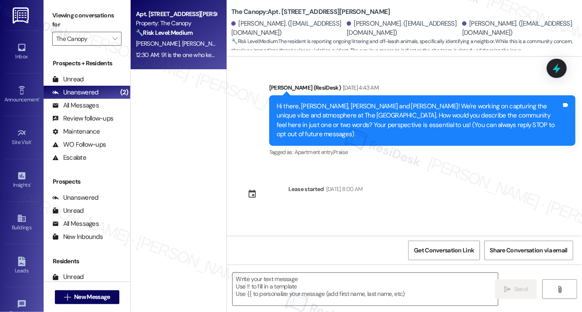
scroll to position [2586, 0]
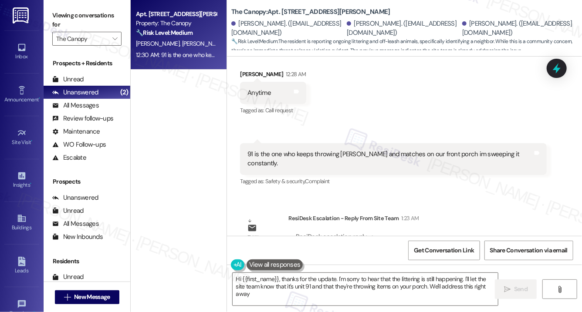
type textarea "Hi {{first_name}}, thanks for the update. I'm sorry to hear that the littering …"
click at [111, 40] on span "" at bounding box center [115, 39] width 8 height 14
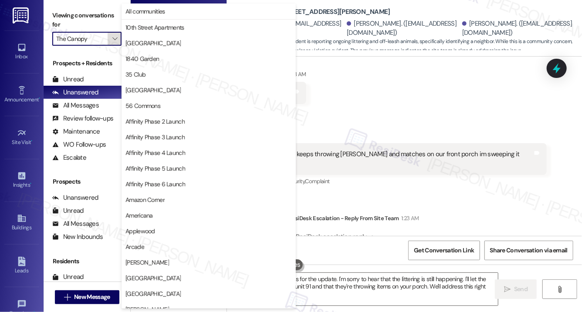
scroll to position [1520, 0]
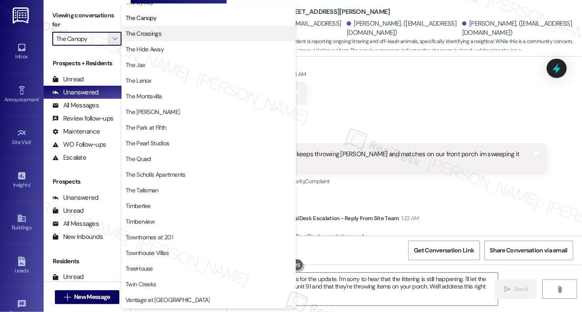
click at [162, 34] on span "The Crossings" at bounding box center [208, 33] width 166 height 9
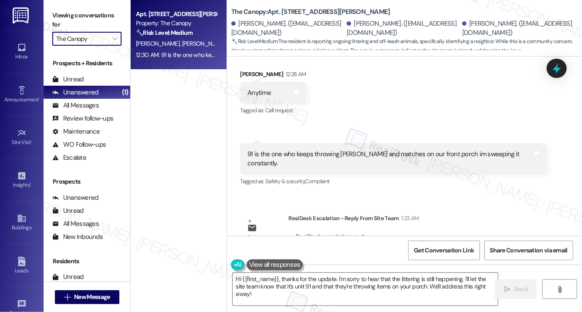
type input "The Crossings"
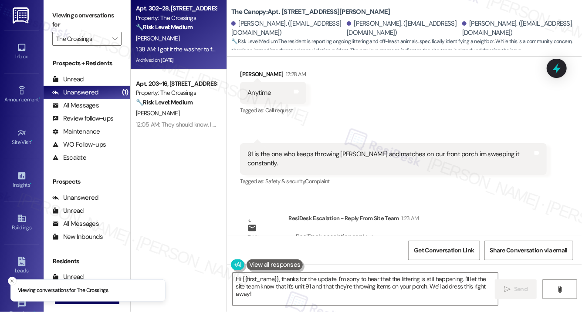
click at [169, 61] on div "Archived on [DATE]" at bounding box center [176, 60] width 82 height 11
type textarea "Fetching suggested responses. Please feel free to read through the conversation…"
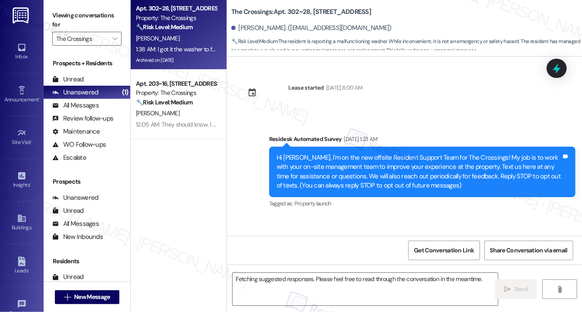
scroll to position [50939, 0]
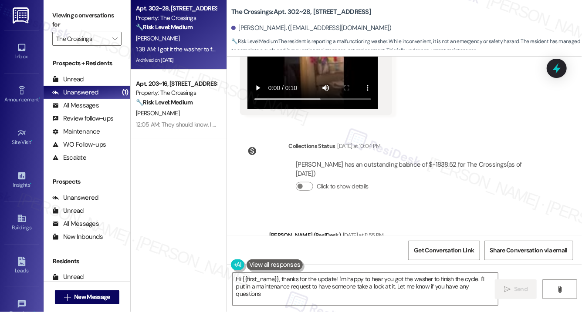
type textarea "Hi {{first_name}}, thanks for the update! I'm happy to hear you got the washer …"
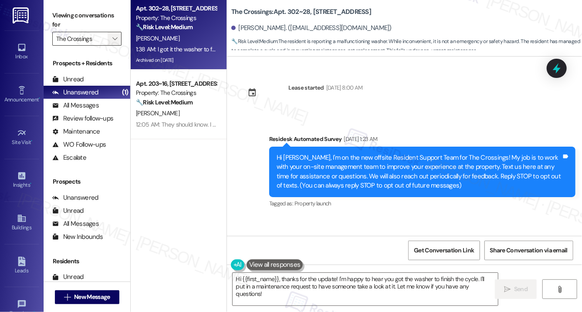
scroll to position [50939, 0]
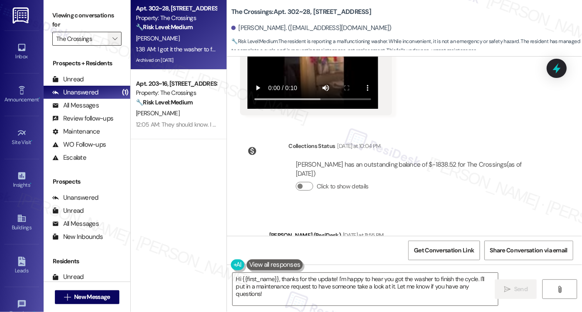
click at [116, 37] on icon "" at bounding box center [114, 38] width 5 height 7
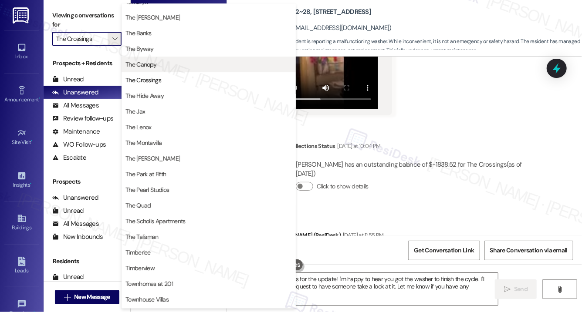
scroll to position [1458, 0]
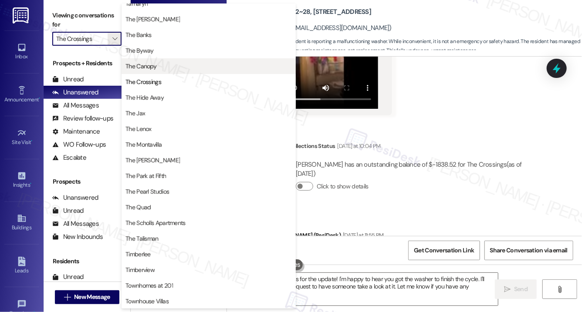
click at [146, 67] on span "The Canopy" at bounding box center [140, 66] width 31 height 9
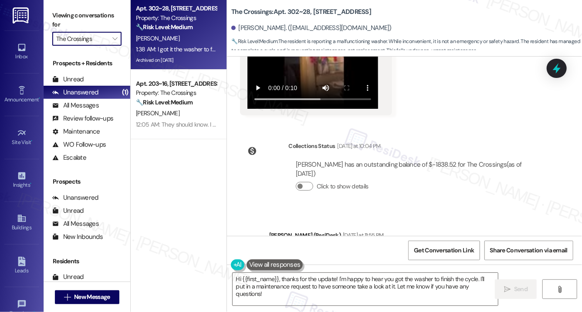
type input "The Canopy"
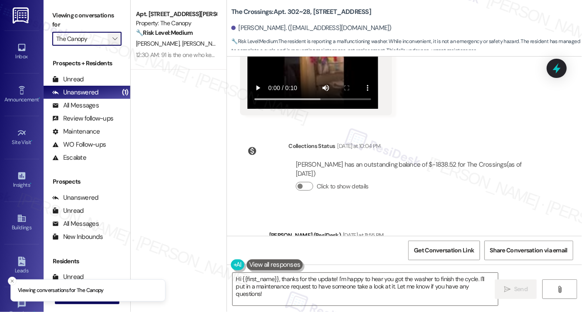
click at [116, 34] on span "" at bounding box center [115, 39] width 8 height 14
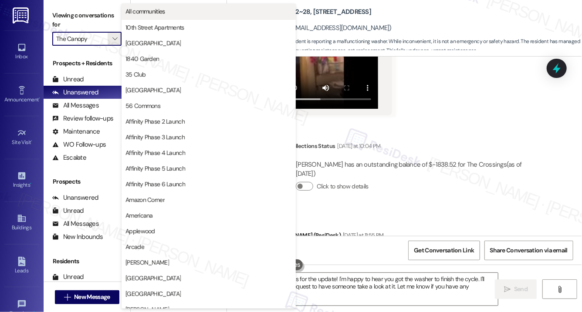
click at [182, 7] on span "All communities" at bounding box center [208, 11] width 166 height 9
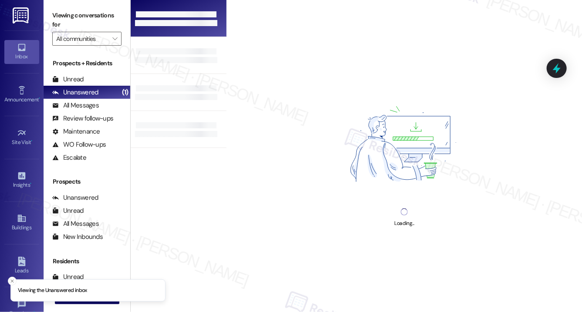
click at [183, 5] on div at bounding box center [179, 18] width 96 height 37
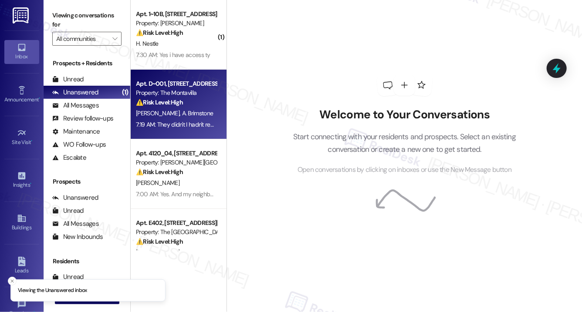
click at [194, 102] on div "⚠️ Risk Level: High The resident had an issue with their Flex payment not proce…" at bounding box center [176, 102] width 81 height 9
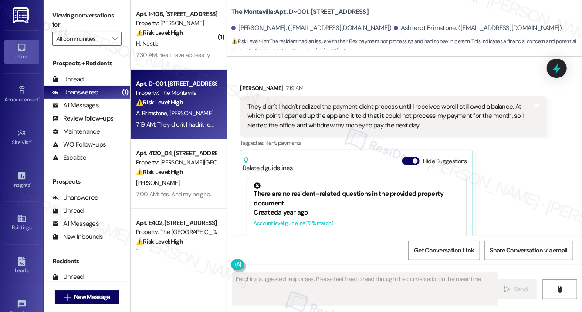
scroll to position [1902, 0]
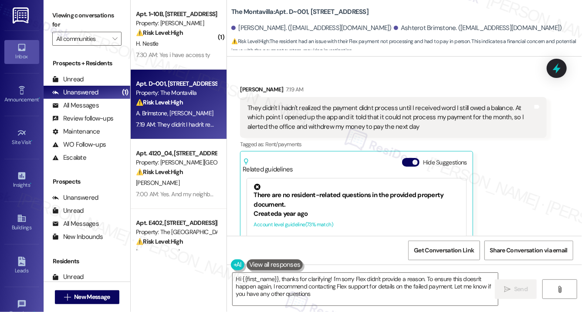
type textarea "Hi {{first_name}}, thanks for clarifying! I'm sorry Flex didn't provide a reaso…"
click at [387, 174] on div "There are no resident-related questions in the provided property document. Crea…" at bounding box center [356, 236] width 227 height 125
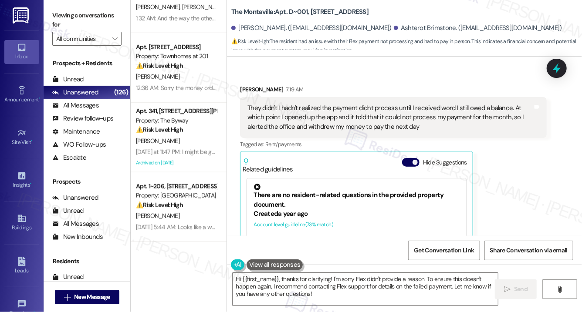
scroll to position [351, 0]
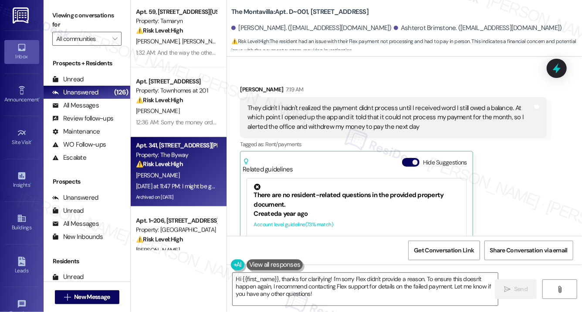
click at [163, 182] on div "Yesterday at 11:47 PM: I might be getting rental assistance appoint some time t…" at bounding box center [176, 186] width 82 height 11
type textarea "Fetching suggested responses. Please feel free to read through the conversation…"
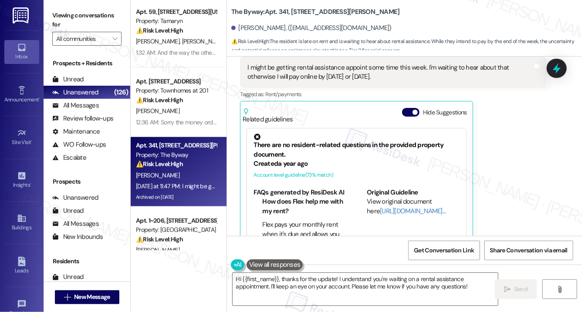
scroll to position [1593, 0]
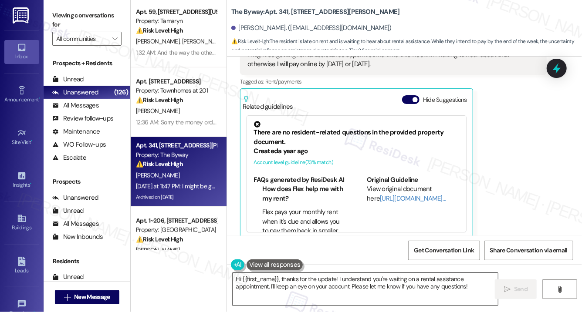
click at [413, 295] on textarea "Hi {{first_name}}, thanks for the update! I understand you're waiting on a rent…" at bounding box center [365, 289] width 265 height 33
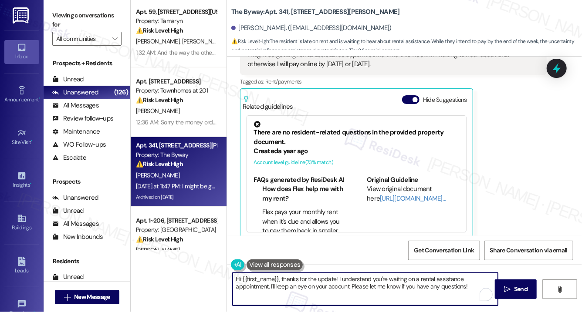
click at [413, 295] on textarea "Hi {{first_name}}, thanks for the update! I understand you're waiting on a rent…" at bounding box center [365, 289] width 265 height 33
click at [453, 290] on textarea "Hi {{first_name}}, thanks for the update! I understand you're waiting on a rent…" at bounding box center [365, 289] width 265 height 33
click at [523, 287] on span "Send" at bounding box center [521, 289] width 14 height 9
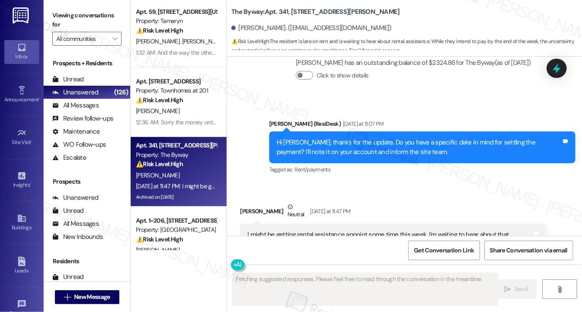
scroll to position [1410, 0]
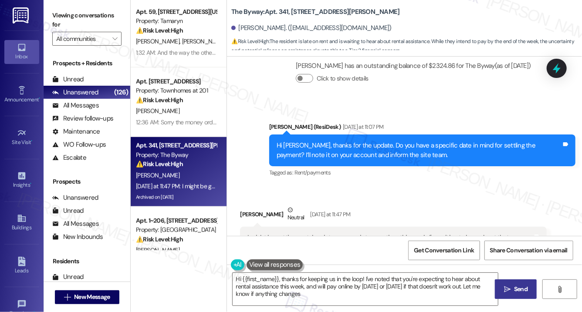
type textarea "Hi {{first_name}}, thanks for keeping us in the loop! I've noted that you're ex…"
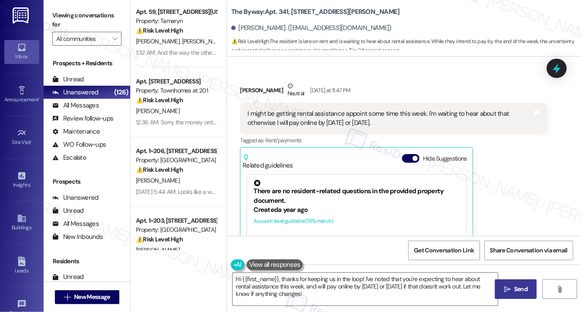
scroll to position [1532, 0]
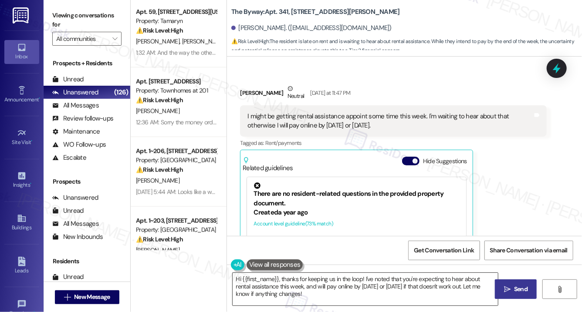
click at [294, 298] on textarea "Hi {{first_name}}, thanks for keeping us in the loop! I've noted that you're ex…" at bounding box center [365, 289] width 265 height 33
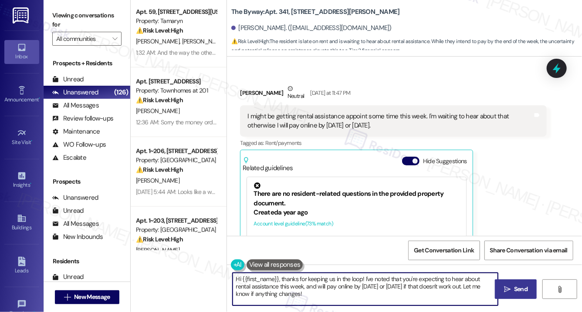
click at [294, 298] on textarea "Hi {{first_name}}, thanks for keeping us in the loop! I've noted that you're ex…" at bounding box center [365, 289] width 265 height 33
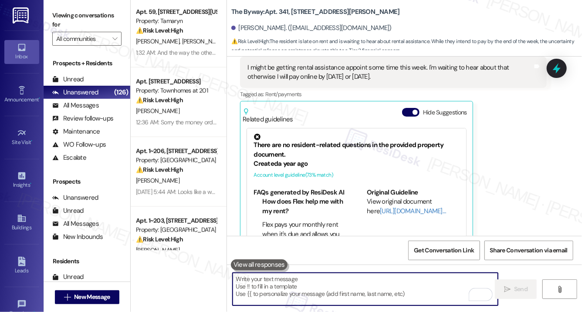
scroll to position [1664, 0]
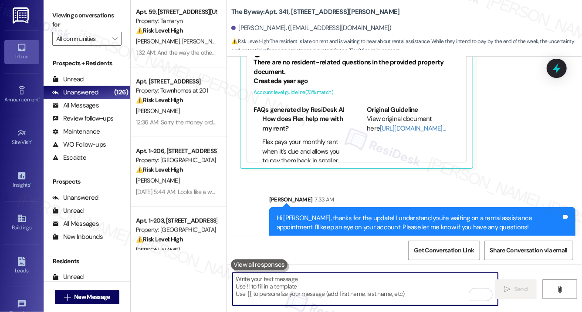
click at [384, 285] on textarea "To enrich screen reader interactions, please activate Accessibility in Grammarl…" at bounding box center [365, 289] width 265 height 33
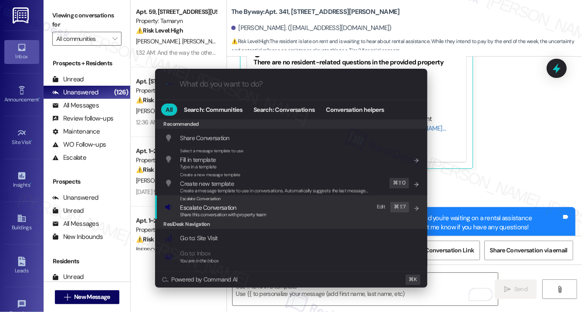
click at [308, 210] on div "Escalate Conversation Escalate Conversation Share this conversation with proper…" at bounding box center [292, 208] width 255 height 24
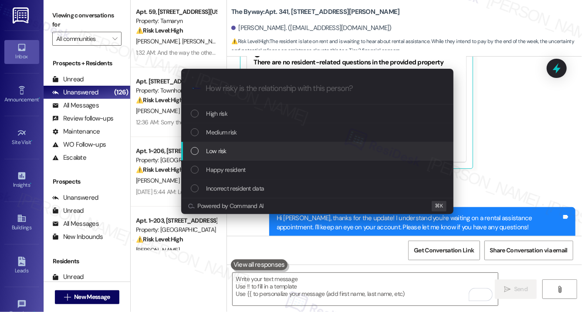
click at [241, 155] on div "Low risk" at bounding box center [318, 151] width 255 height 10
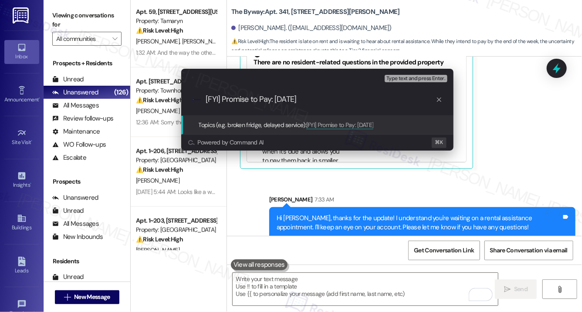
type input "[FYI] Promise to Pay: Aug 16"
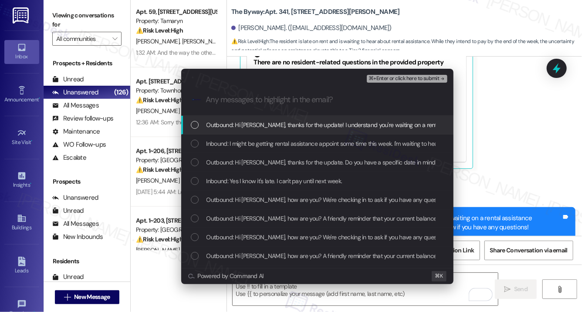
click at [281, 126] on span "Outbound: Hi Stephanie, thanks for the update! I understand you're waiting on a…" at bounding box center [455, 125] width 496 height 10
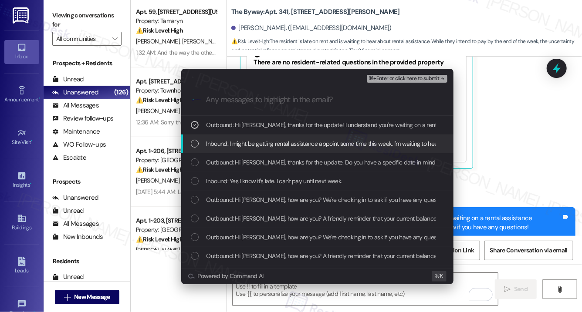
click at [275, 140] on span "Inbound: I might be getting rental assistance appoint some time this week. I'm …" at bounding box center [395, 144] width 376 height 10
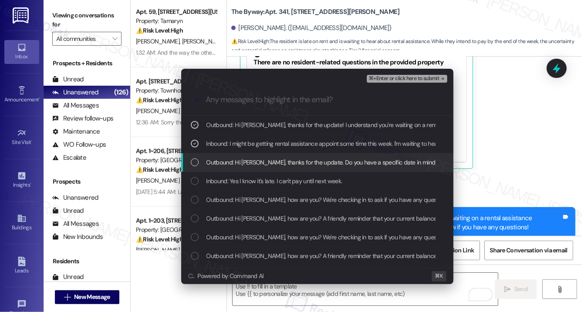
click at [272, 166] on span "Outbound: Hi Stephanie, thanks for the update. Do you have a specific date in m…" at bounding box center [419, 163] width 424 height 10
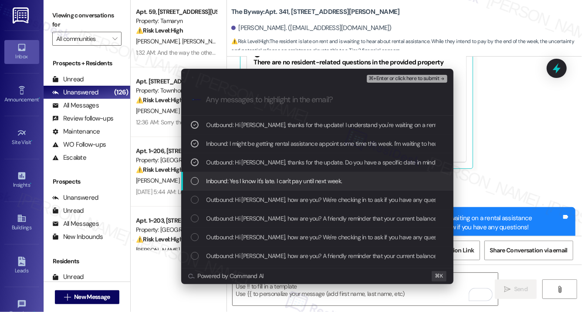
click at [268, 187] on div "Inbound: Yes I know it's late. I can't pay until next week." at bounding box center [317, 181] width 272 height 19
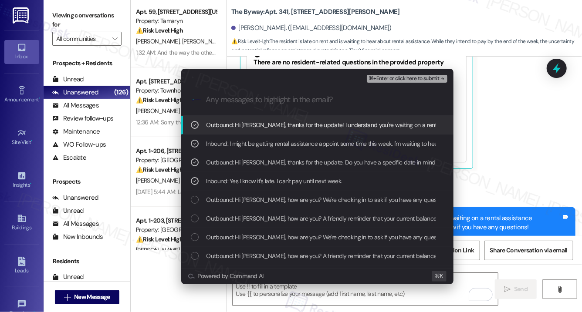
click at [410, 78] on span "⌘+Enter or click here to submit" at bounding box center [404, 79] width 71 height 6
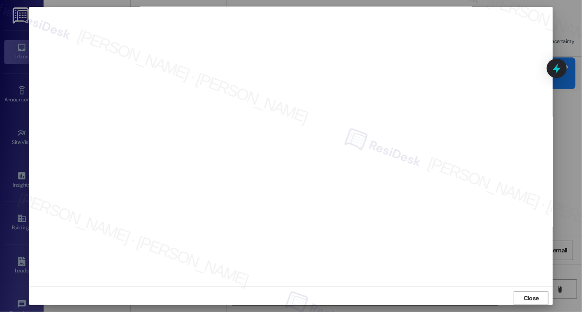
scroll to position [1, 0]
click at [525, 301] on span "Close" at bounding box center [531, 299] width 15 height 9
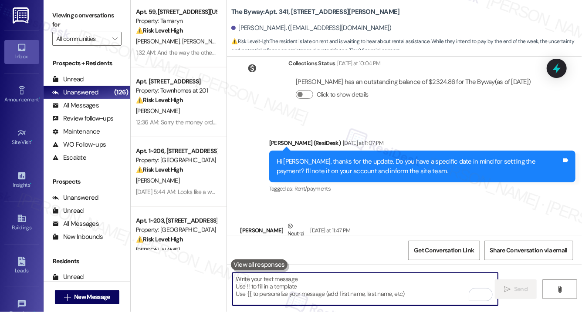
scroll to position [1664, 0]
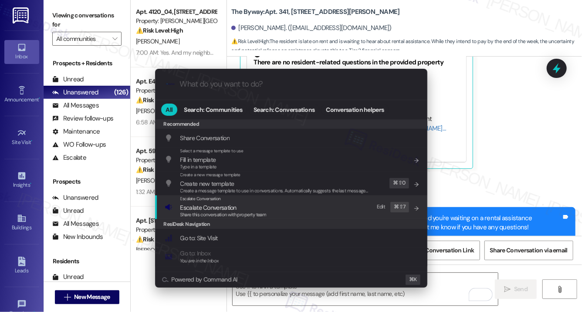
click at [264, 211] on div "Share this conversation with property team" at bounding box center [223, 215] width 86 height 8
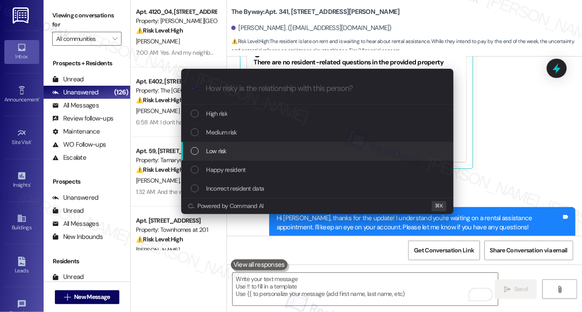
click at [271, 149] on div "Low risk" at bounding box center [318, 151] width 255 height 10
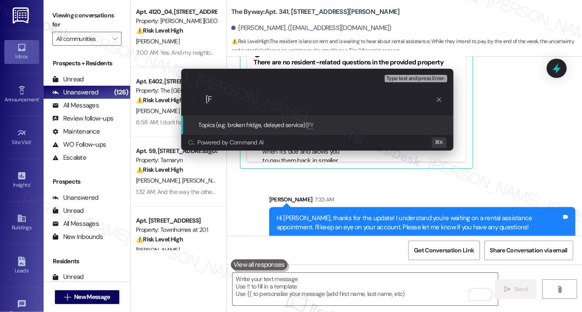
type input "["
paste input "[FYI] Promise to Pay: Aug 16"
type input "[FYI] Promise to Pay: Aug 16"
click at [351, 94] on div ".cls-1{fill:#0a055f;}.cls-2{fill:#0cc4c4;} resideskLogoBlueOrange [FYI] Promise…" at bounding box center [317, 99] width 272 height 31
click at [345, 102] on input "[FYI] Promise to Pay: Aug 16" at bounding box center [321, 99] width 230 height 9
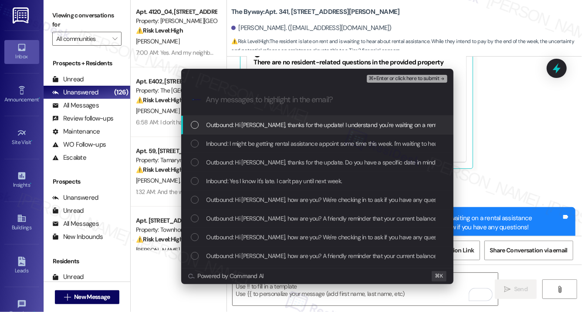
click at [327, 127] on span "Outbound: Hi Stephanie, thanks for the update! I understand you're waiting on a…" at bounding box center [455, 125] width 496 height 10
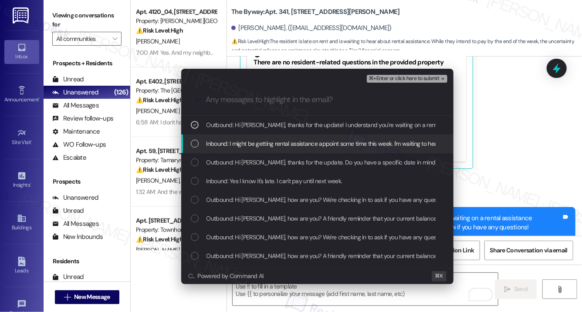
click at [313, 139] on span "Inbound: I might be getting rental assistance appoint some time this week. I'm …" at bounding box center [395, 144] width 376 height 10
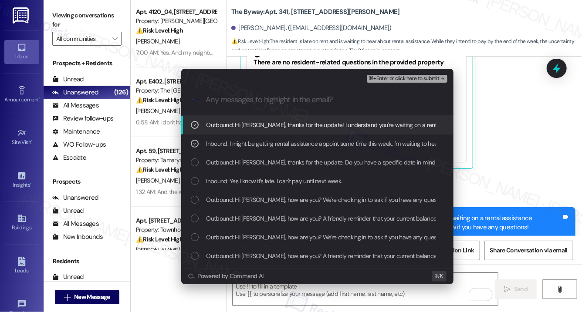
click at [383, 80] on span "⌘+Enter or click here to submit" at bounding box center [404, 79] width 71 height 6
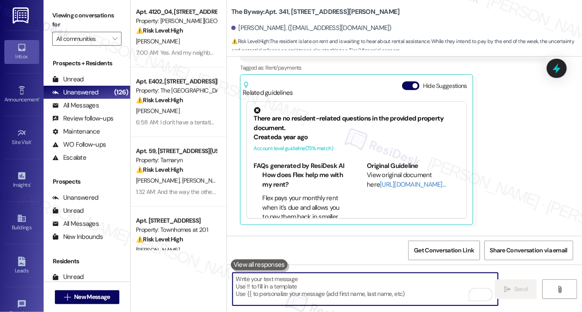
scroll to position [1593, 0]
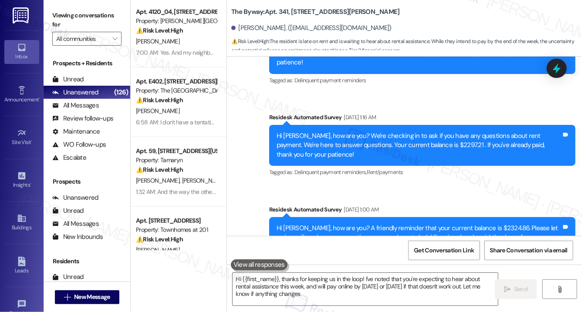
type textarea "Hi {{first_name}}, thanks for keeping us in the loop! I've noted that you're ex…"
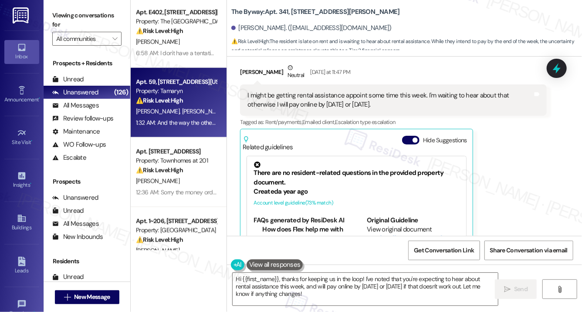
scroll to position [418, 0]
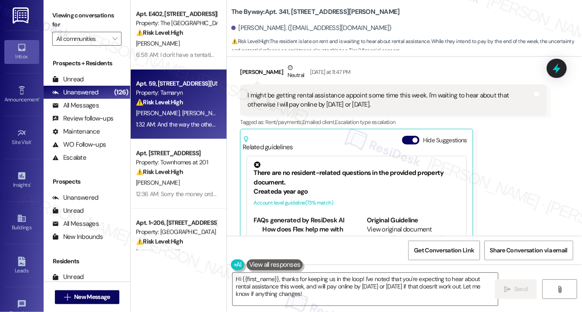
click at [192, 102] on div "⚠️ Risk Level: High The resident is reporting a breakdown in communication and …" at bounding box center [176, 102] width 81 height 9
type textarea "Hi {{first_name}}, thanks for keeping us in the loop! I've noted that you're ex…"
click at [191, 103] on div "⚠️ Risk Level: High The resident is reporting a breakdown in communication and …" at bounding box center [176, 102] width 81 height 9
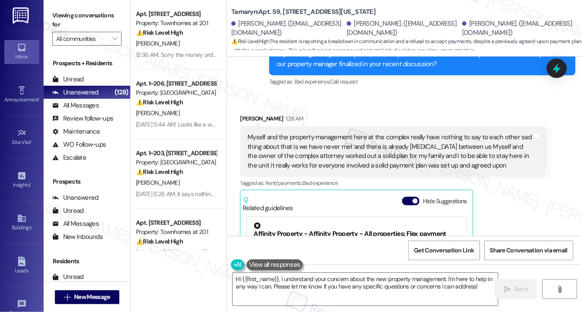
scroll to position [7360, 0]
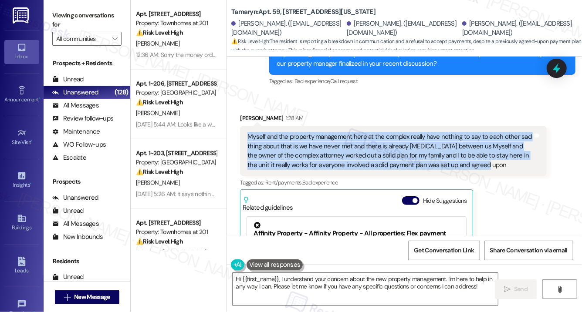
drag, startPoint x: 248, startPoint y: 110, endPoint x: 481, endPoint y: 97, distance: 233.0
click at [495, 133] on div "Myself and the property management here at the complex really have nothing to s…" at bounding box center [389, 150] width 285 height 37
copy div "Myself and the property management here at the complex really have nothing to s…"
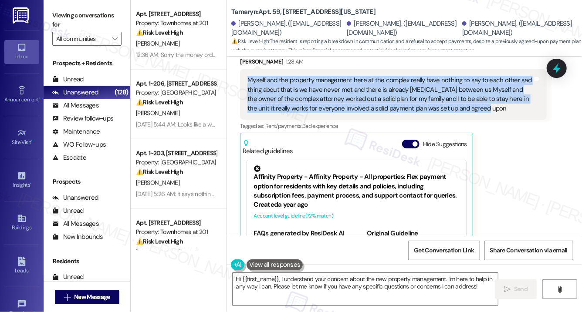
scroll to position [7539, 0]
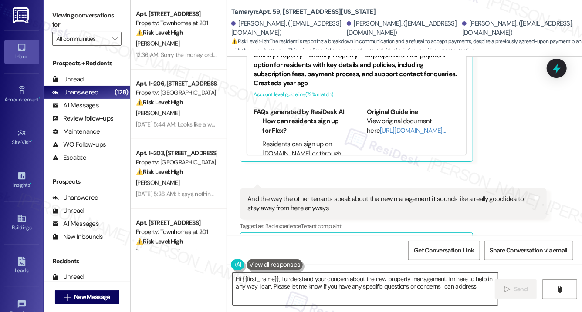
click at [309, 285] on textarea "Hi {{first_name}}, I understand your concern about the new property management.…" at bounding box center [365, 289] width 265 height 33
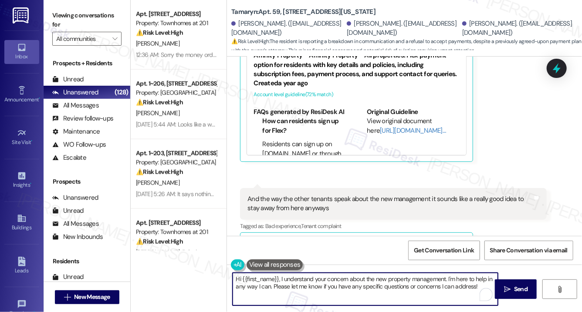
click at [309, 285] on textarea "Hi {{first_name}}, I understand your concern about the new property management.…" at bounding box center [365, 289] width 265 height 33
paste textarea "Thank you for sharing this. I’m glad to hear that a solid payment plan was set …"
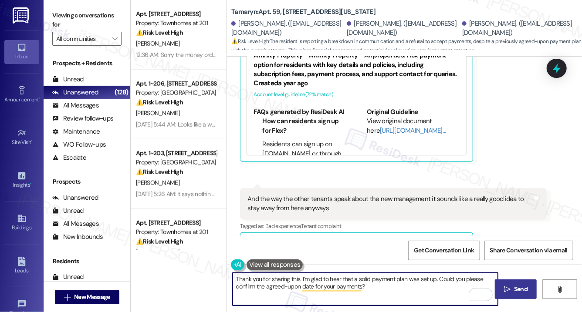
type textarea "Thank you for sharing this. I’m glad to hear that a solid payment plan was set …"
click at [529, 292] on span "Send" at bounding box center [520, 289] width 17 height 9
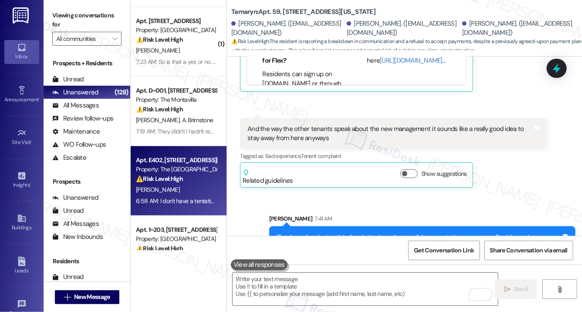
scroll to position [300, 0]
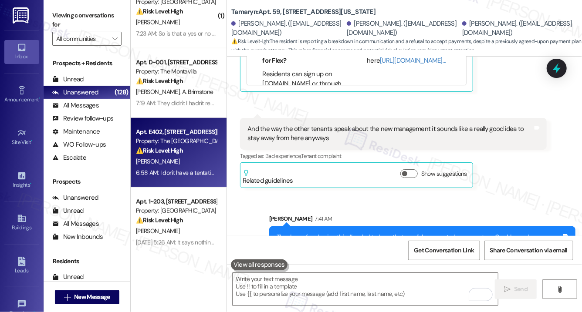
click at [196, 149] on div "⚠️ Risk Level: High The resident is trying to get the rent paid and needs an em…" at bounding box center [176, 150] width 81 height 9
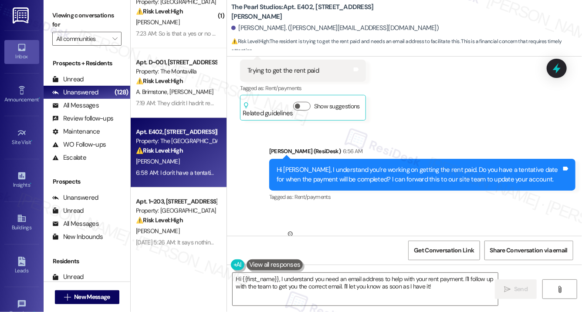
scroll to position [6628, 0]
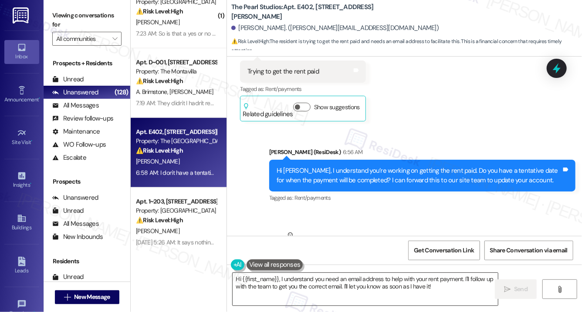
click at [309, 278] on textarea "Hi {{first_name}}, I understand you need an email address to help with your ren…" at bounding box center [365, 289] width 265 height 33
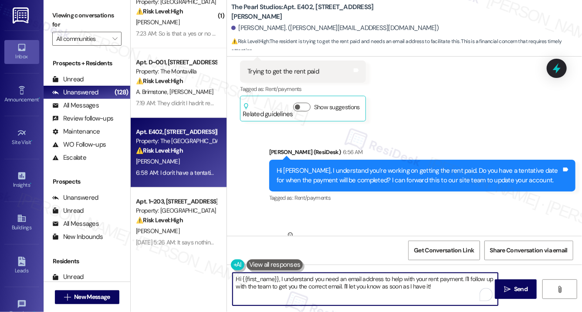
click at [309, 278] on textarea "Hi {{first_name}}, I understand you need an email address to help with your ren…" at bounding box center [365, 289] width 265 height 33
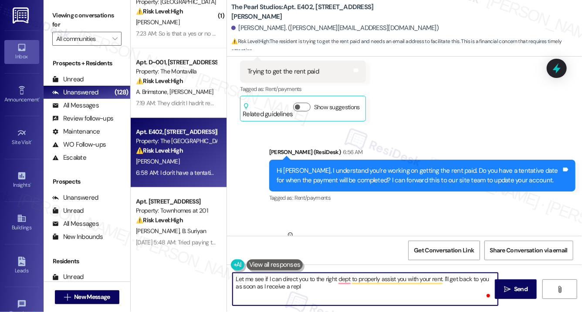
type textarea "Let me see if I can direct you to the right dept to properly assist you with yo…"
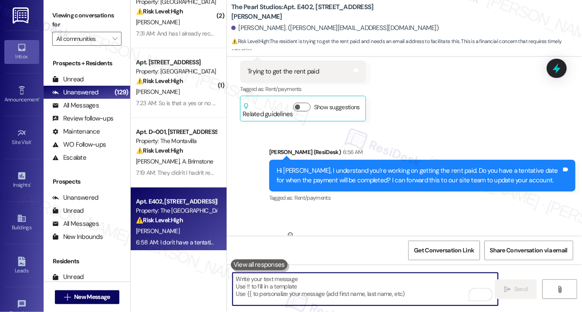
click at [275, 285] on textarea "To enrich screen reader interactions, please activate Accessibility in Grammarl…" at bounding box center [365, 289] width 265 height 33
paste textarea "Let me check and direct you to the right department to assist you with your ren…"
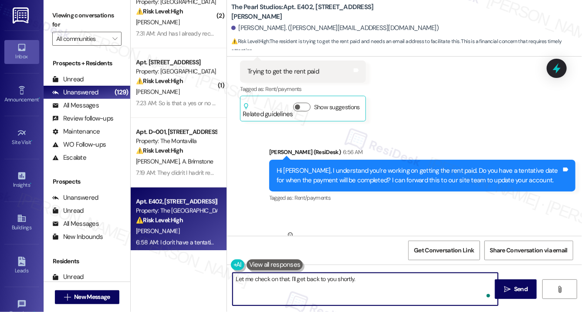
type textarea "Let me check on that. I'll get back to you shortly."
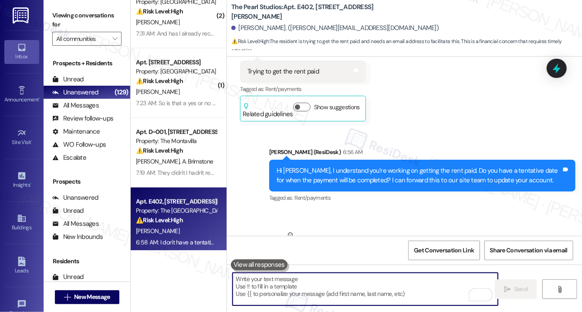
click at [374, 224] on div "Received via SMS Diana Smith Neutral 6:58 AM I don't have a tentative date but …" at bounding box center [347, 259] width 226 height 70
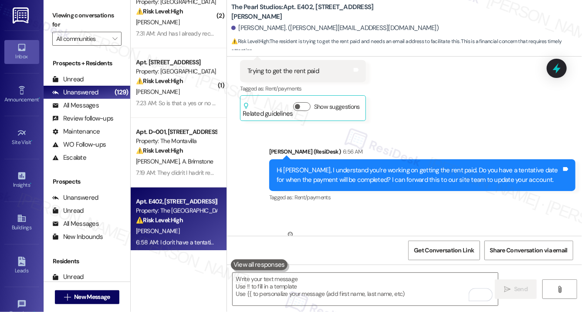
scroll to position [6690, 0]
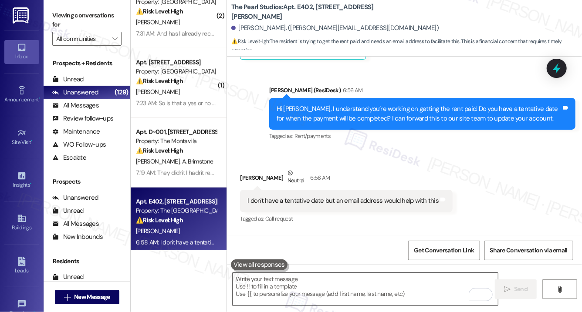
click at [333, 287] on textarea "To enrich screen reader interactions, please activate Accessibility in Grammarl…" at bounding box center [365, 289] width 265 height 33
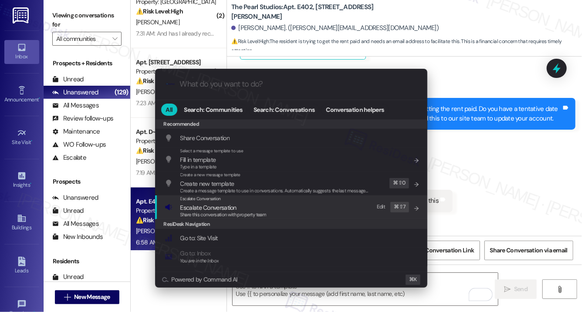
click at [226, 207] on span "Escalate Conversation" at bounding box center [208, 208] width 56 height 8
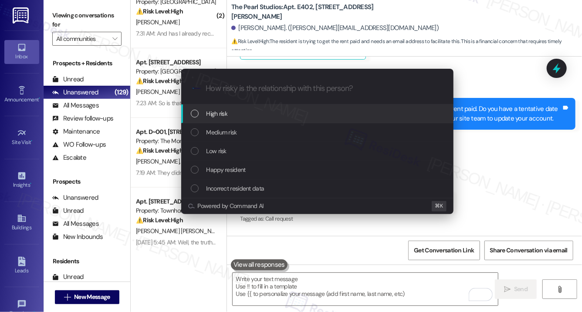
click at [237, 116] on div "High risk" at bounding box center [318, 114] width 255 height 10
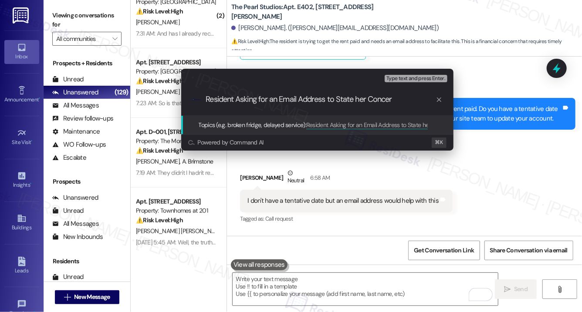
type input "Resident Asking for an Email Address to State her Concern"
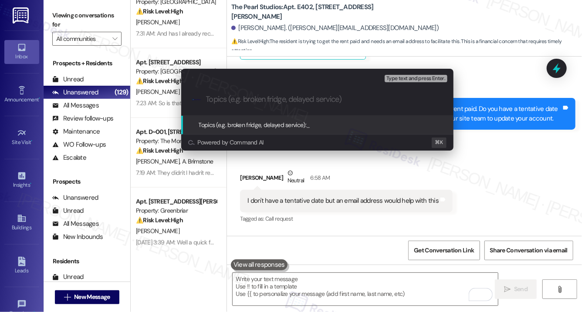
paste input "Resident Requesting Email Address to Submit Concern Ask ChatGPT"
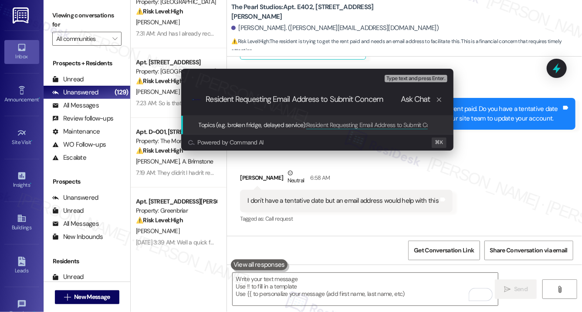
scroll to position [0, 0]
type input "Resident Requesting Email Address to Submit Concern"
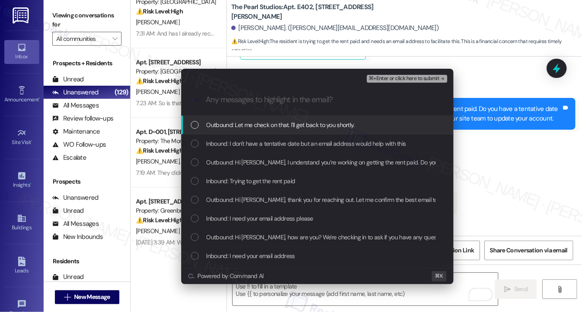
click at [304, 130] on div "Outbound: Let me check on that. I'll get back to you shortly." at bounding box center [317, 125] width 272 height 19
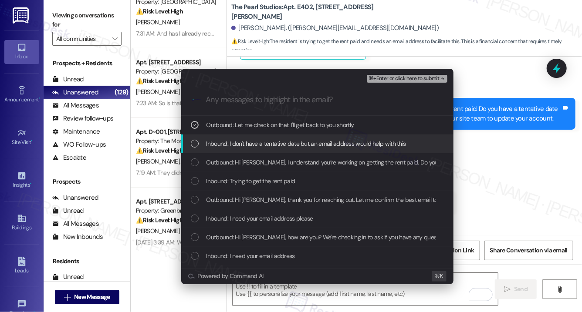
click at [302, 145] on span "Inbound: I don't have a tentative date but an email address would help with this" at bounding box center [307, 144] width 200 height 10
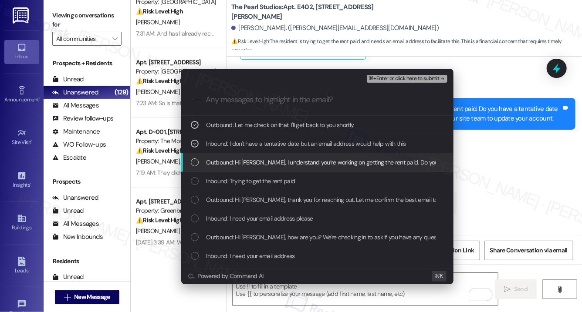
click at [301, 161] on span "Outbound: Hi Diana, I understand you’re working on getting the rent paid. Do yo…" at bounding box center [478, 163] width 543 height 10
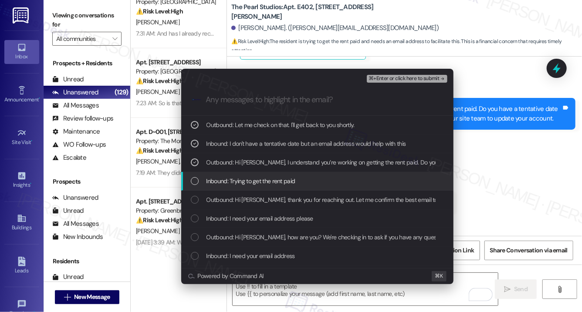
click at [295, 180] on div "Inbound: Trying to get the rent paid" at bounding box center [318, 181] width 255 height 10
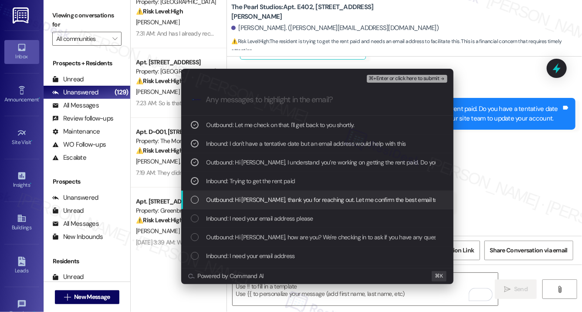
click at [285, 199] on span "Outbound: Hi Diana, thank you for reaching out. Let me confirm the best email t…" at bounding box center [409, 200] width 404 height 10
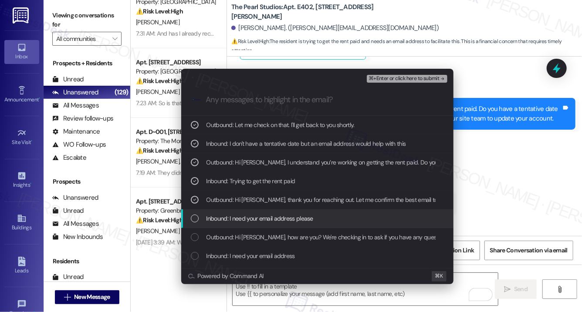
click at [275, 222] on span "Inbound: I need your email address please" at bounding box center [260, 219] width 107 height 10
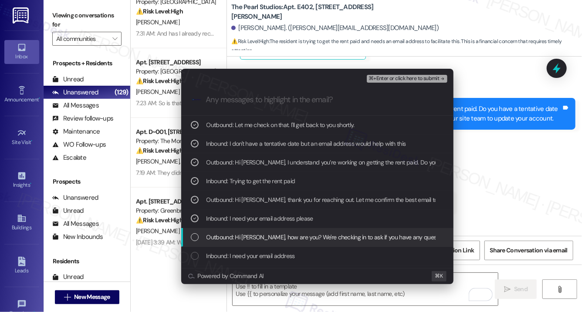
click at [295, 240] on span "Outbound: Hi Diana, how are you? We're checking in to ask if you have any quest…" at bounding box center [505, 238] width 596 height 10
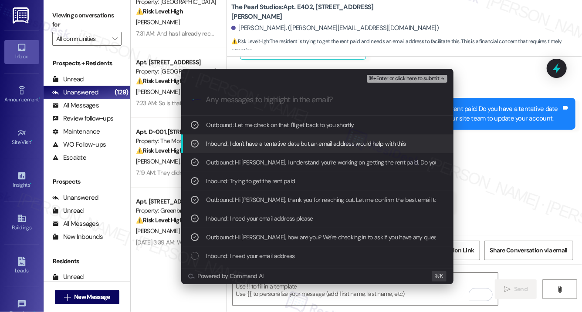
click at [401, 81] on span "⌘+Enter or click here to submit" at bounding box center [404, 79] width 71 height 6
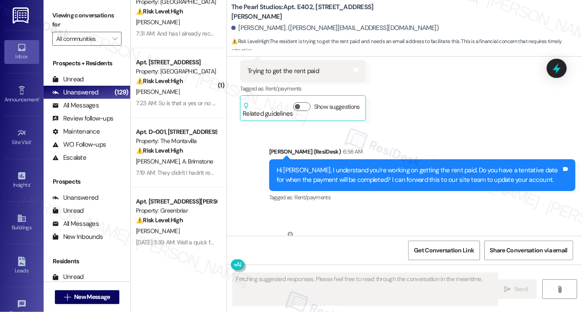
scroll to position [6703, 0]
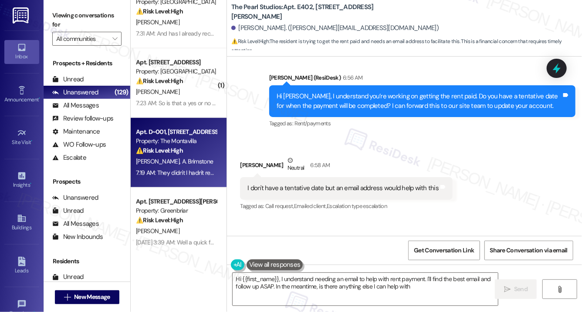
type textarea "Hi {{first_name}}, I understand needing an email to help with rent payment. I'l…"
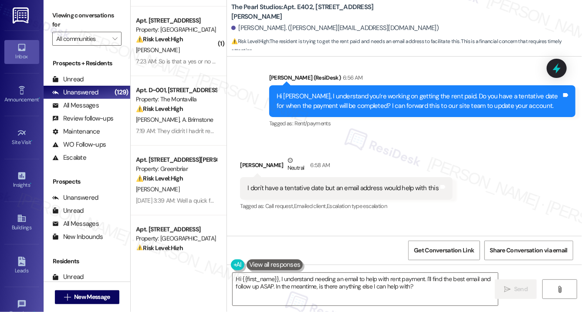
scroll to position [268, 0]
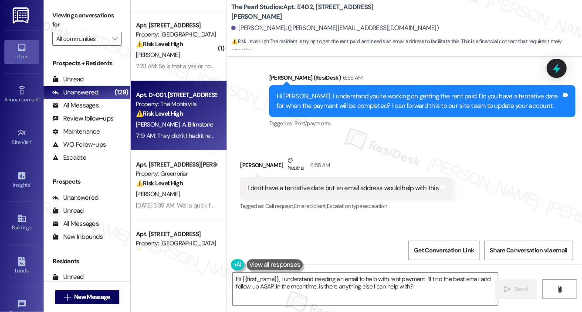
click at [173, 108] on div "Property: The Montavilla" at bounding box center [176, 104] width 81 height 9
type textarea "Fetching suggested responses. Please feel free to read through the conversation…"
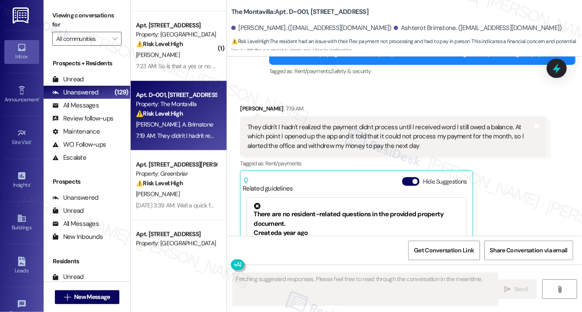
scroll to position [1854, 0]
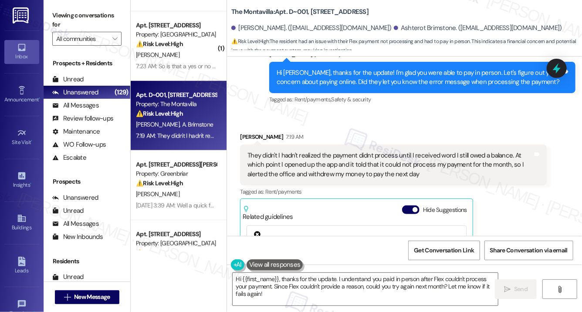
click at [375, 151] on div "They didn't I hadn't realized the payment didnt process until I received word I…" at bounding box center [389, 165] width 285 height 28
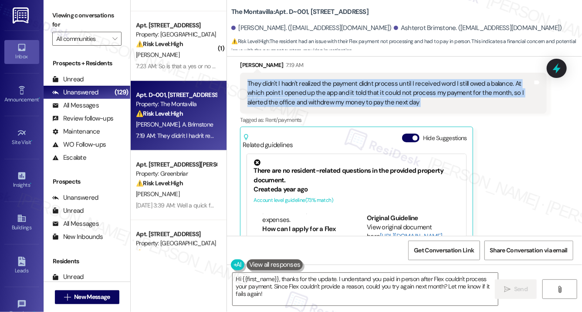
scroll to position [1965, 0]
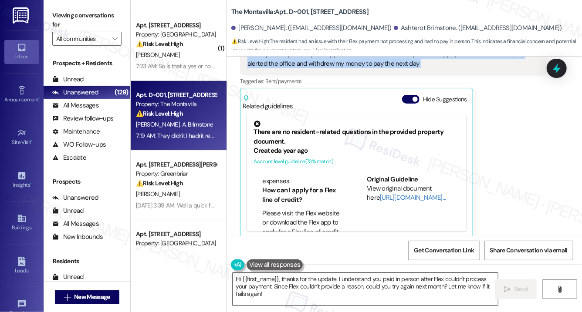
click at [349, 294] on textarea "Hi {{first_name}}, thanks for the update. I understand you paid in person after…" at bounding box center [365, 289] width 265 height 33
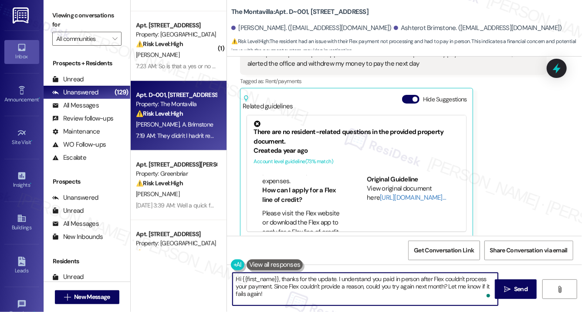
click at [341, 292] on textarea "Hi {{first_name}}, thanks for the update. I understand you paid in person after…" at bounding box center [365, 289] width 265 height 33
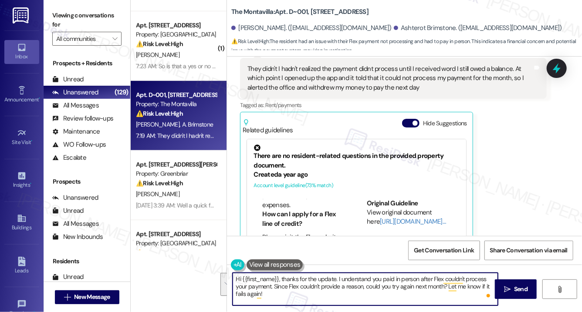
scroll to position [1905, 0]
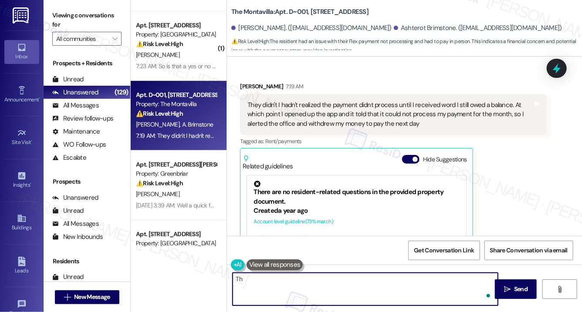
type textarea "T"
paste textarea "Thank you, {{first_name}}, for your payment! If there's anything we can help yo…"
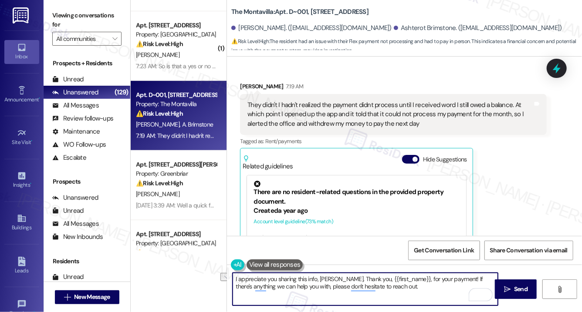
drag, startPoint x: 402, startPoint y: 279, endPoint x: 336, endPoint y: 278, distance: 65.8
click at [336, 278] on textarea "I appreciate you sharing this info, Caleb. Thank you, {{first_name}}, for your …" at bounding box center [365, 289] width 265 height 33
click at [413, 290] on textarea "I appreciate you sharing this info, Caleb, and thank you for your payment! If t…" at bounding box center [365, 289] width 265 height 33
click at [369, 291] on textarea "I appreciate you sharing this info, Caleb, and thank you for your payment! If t…" at bounding box center [365, 289] width 265 height 33
type textarea "I appreciate you sharing this info, Caleb, and thank you for your payment! If t…"
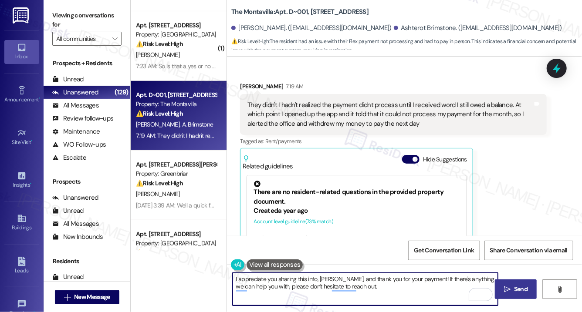
click at [506, 290] on icon "" at bounding box center [507, 289] width 7 height 7
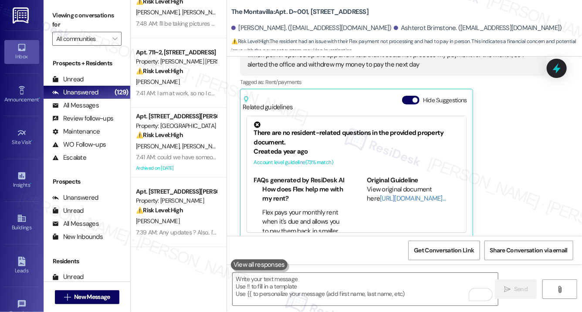
scroll to position [0, 0]
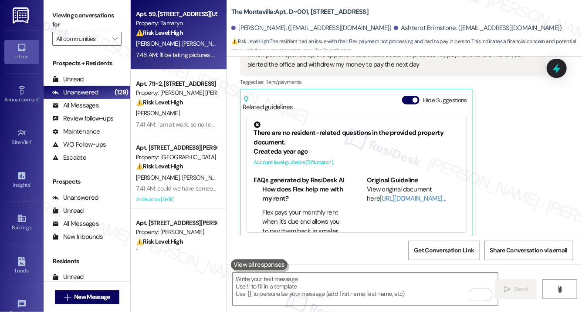
click at [191, 63] on div "Apt. 59, 9655 SW North Dakota Street Property: Tamaryn ⚠️ Risk Level: High The …" at bounding box center [179, 35] width 96 height 70
type textarea "Fetching suggested responses. Please feel free to read through the conversation…"
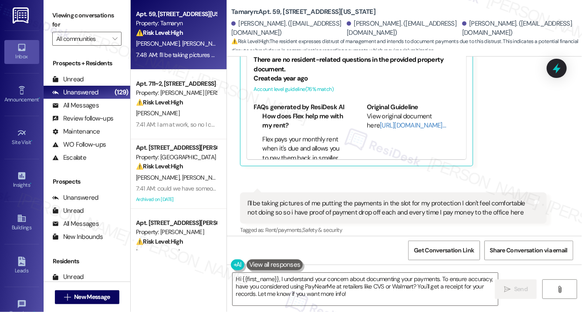
scroll to position [7836, 0]
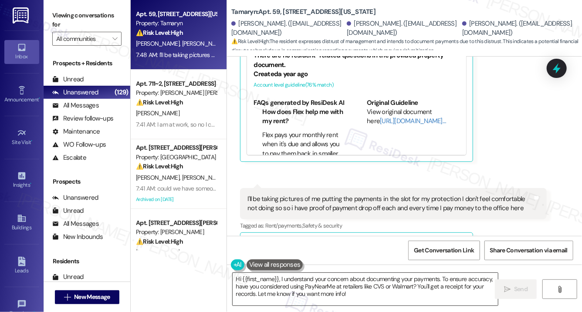
click at [376, 296] on textarea "Hi {{first_name}}, I understand your concern about documenting your payments. T…" at bounding box center [365, 289] width 265 height 33
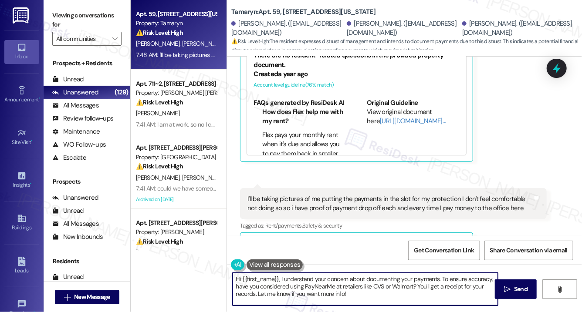
click at [376, 296] on textarea "Hi {{first_name}}, I understand your concern about documenting your payments. T…" at bounding box center [365, 289] width 265 height 33
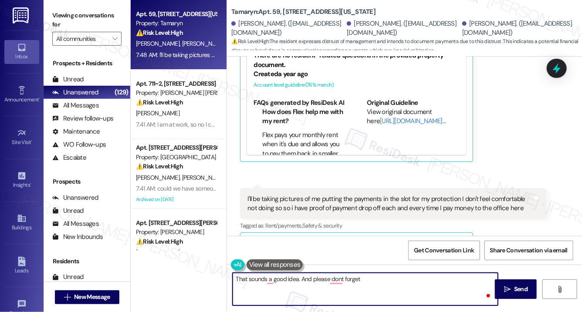
type textarea "That sounds a good idea. And please dont forget"
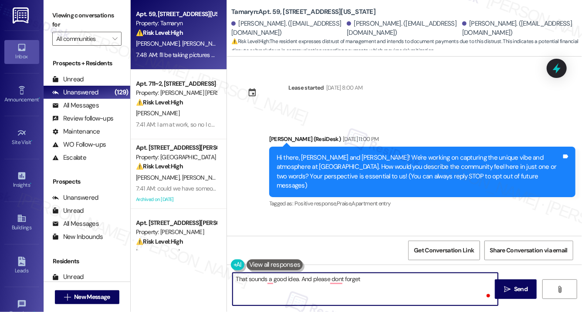
scroll to position [7836, 0]
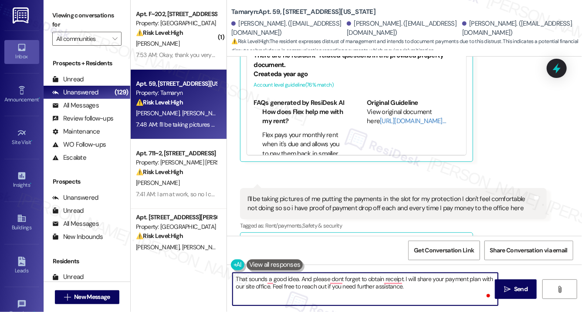
type textarea "That sounds a good idea. And please dont forget to obtain receipt. I will share…"
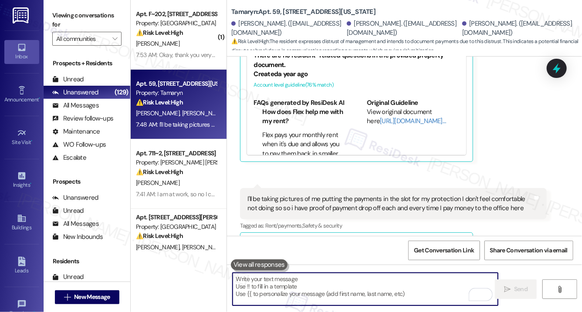
click at [273, 285] on textarea "To enrich screen reader interactions, please activate Accessibility in Grammarl…" at bounding box center [365, 289] width 265 height 33
paste textarea "That sounds like a good plan. Please don’t forget to obtain a receipt. I’ll sha…"
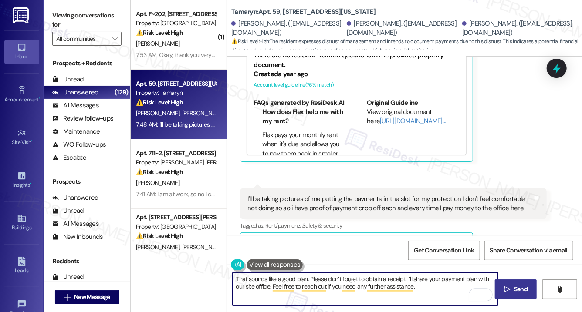
type textarea "That sounds like a good plan. Please don’t forget to obtain a receipt. I’ll sha…"
click at [507, 293] on icon "" at bounding box center [507, 289] width 7 height 7
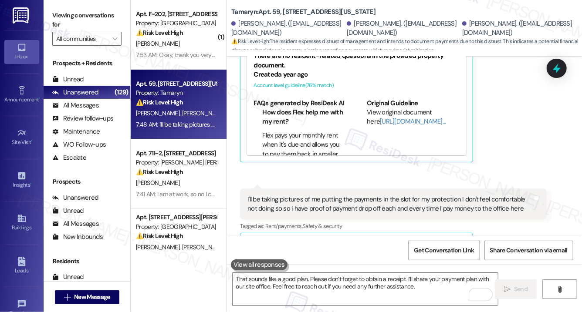
scroll to position [7906, 0]
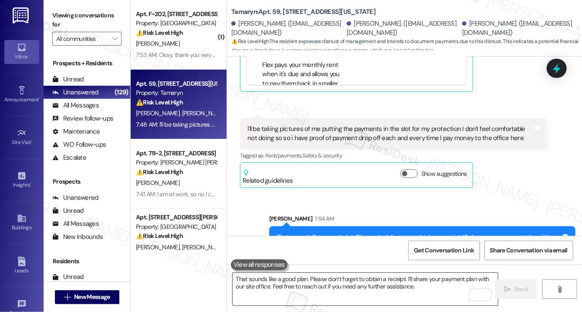
click at [413, 296] on textarea "That sounds like a good plan. Please don’t forget to obtain a receipt. I’ll sha…" at bounding box center [365, 289] width 265 height 33
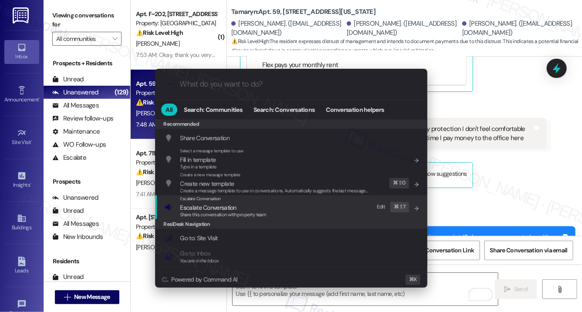
click at [290, 217] on div "Escalate Conversation Escalate Conversation Share this conversation with proper…" at bounding box center [292, 208] width 255 height 24
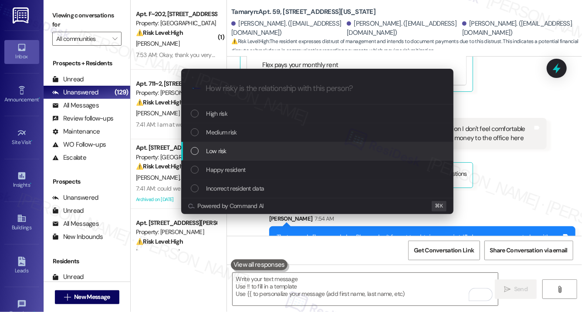
click at [262, 153] on div "Low risk" at bounding box center [318, 151] width 255 height 10
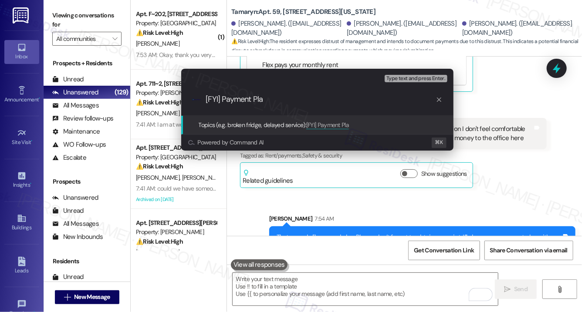
type input "[FYI] Payment Plan"
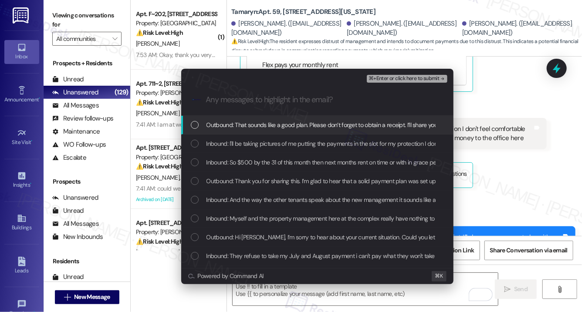
click at [279, 127] on span "Outbound: That sounds like a good plan. Please don’t forget to obtain a receipt…" at bounding box center [438, 125] width 462 height 10
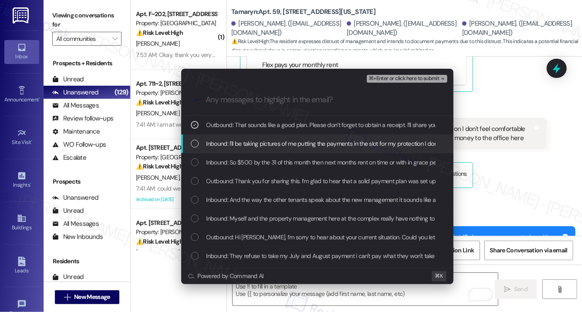
click at [273, 142] on span "Inbound: I'll be taking pictures of me putting the payments in the slot for my …" at bounding box center [473, 144] width 532 height 10
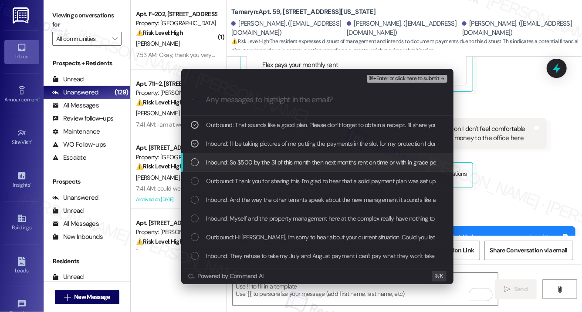
click at [270, 163] on span "Inbound: So $500 by the 31 of this month then next months rent on time or with …" at bounding box center [527, 163] width 641 height 10
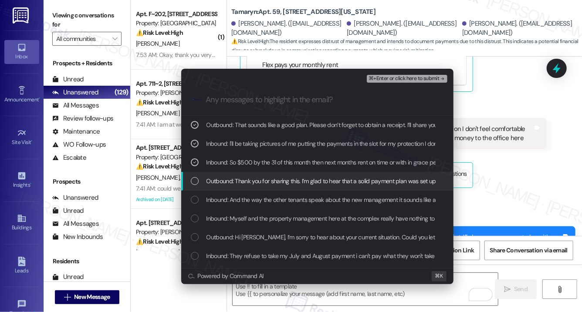
click at [269, 183] on span "Outbound: Thank you for sharing this. I’m glad to hear that a solid payment pla…" at bounding box center [410, 181] width 407 height 10
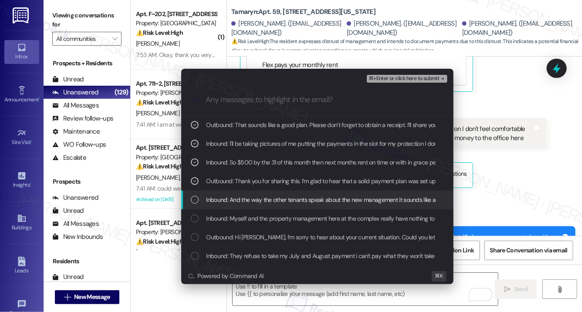
click at [266, 203] on span "Inbound: And the way the other tenants speak about the new management it sounds…" at bounding box center [385, 200] width 356 height 10
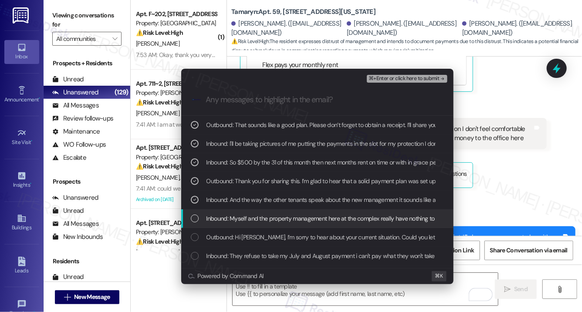
click at [266, 225] on div "Inbound: Myself and the property management here at the complex really have not…" at bounding box center [317, 219] width 272 height 19
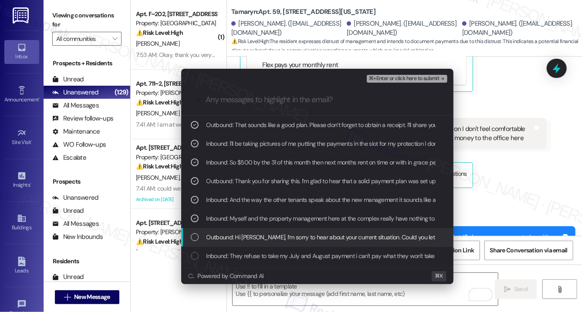
click at [265, 240] on span "Outbound: Hi Hugh, I’m sorry to hear about your current situation. Could you le…" at bounding box center [424, 238] width 435 height 10
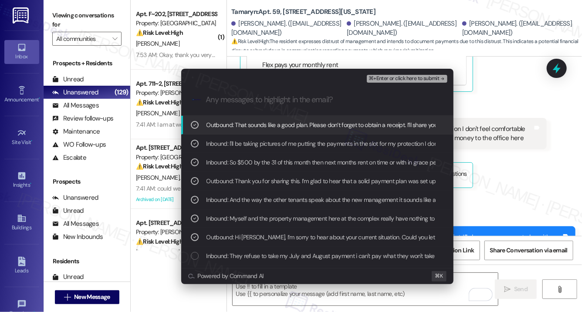
click at [414, 78] on span "⌘+Enter or click here to submit" at bounding box center [404, 79] width 71 height 6
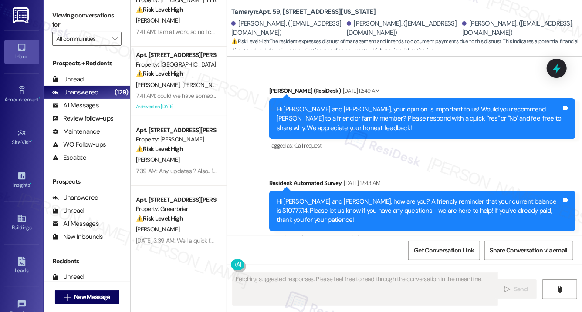
scroll to position [7836, 0]
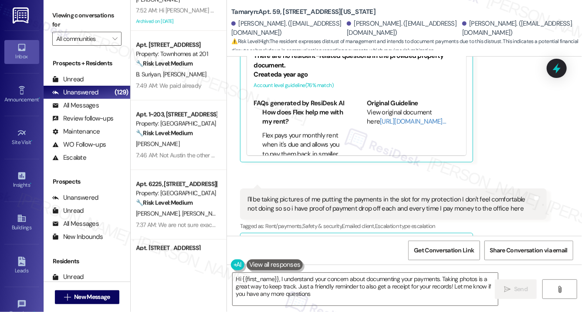
type textarea "Hi {{first_name}}, I understand your concern about documenting your payments. T…"
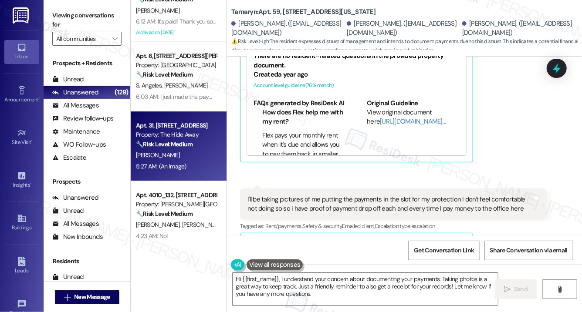
scroll to position [1214, 0]
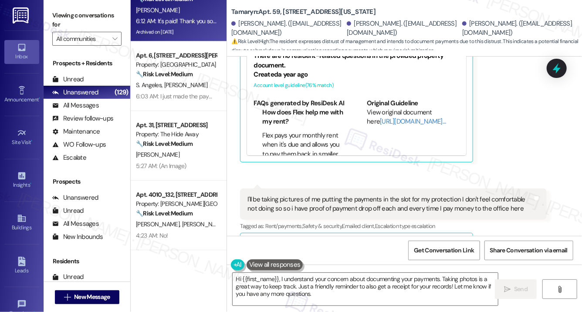
click at [175, 14] on div "[PERSON_NAME]" at bounding box center [176, 10] width 82 height 11
type textarea "Fetching suggested responses. Please feel free to read through the conversation…"
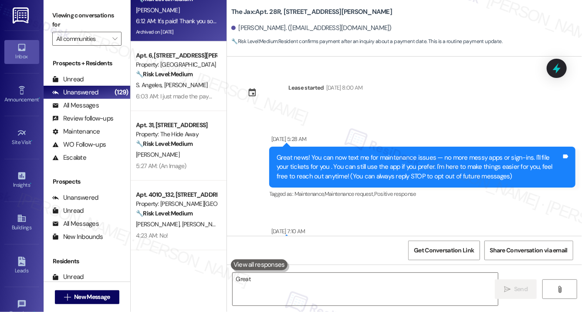
scroll to position [21378, 0]
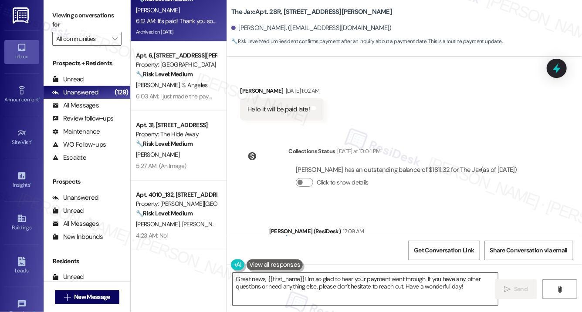
click at [323, 286] on textarea "Great news, {{first_name}}! I'm so glad to hear your payment went through. If y…" at bounding box center [365, 289] width 265 height 33
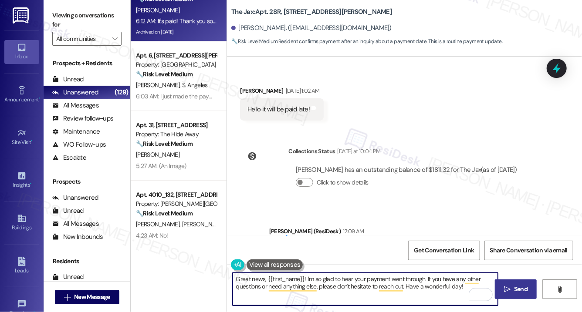
click at [512, 294] on button " Send" at bounding box center [516, 290] width 42 height 20
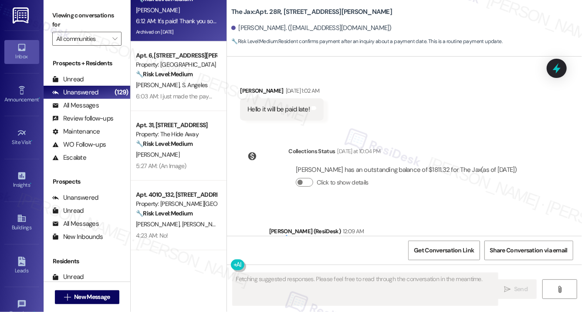
scroll to position [21378, 0]
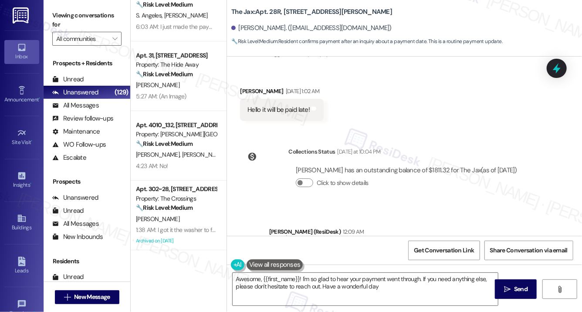
type textarea "Awesome, {{first_name}}! I'm so glad to hear your payment went through. If you …"
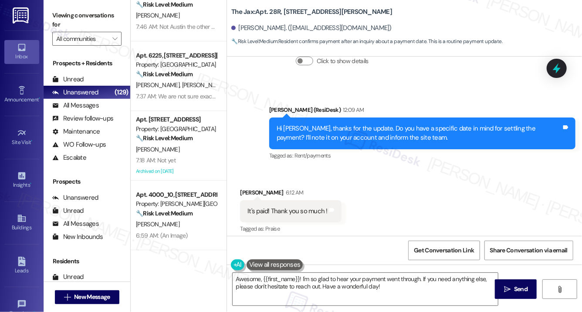
scroll to position [21509, 0]
